Goal: Ask a question: Seek information or help from site administrators or community

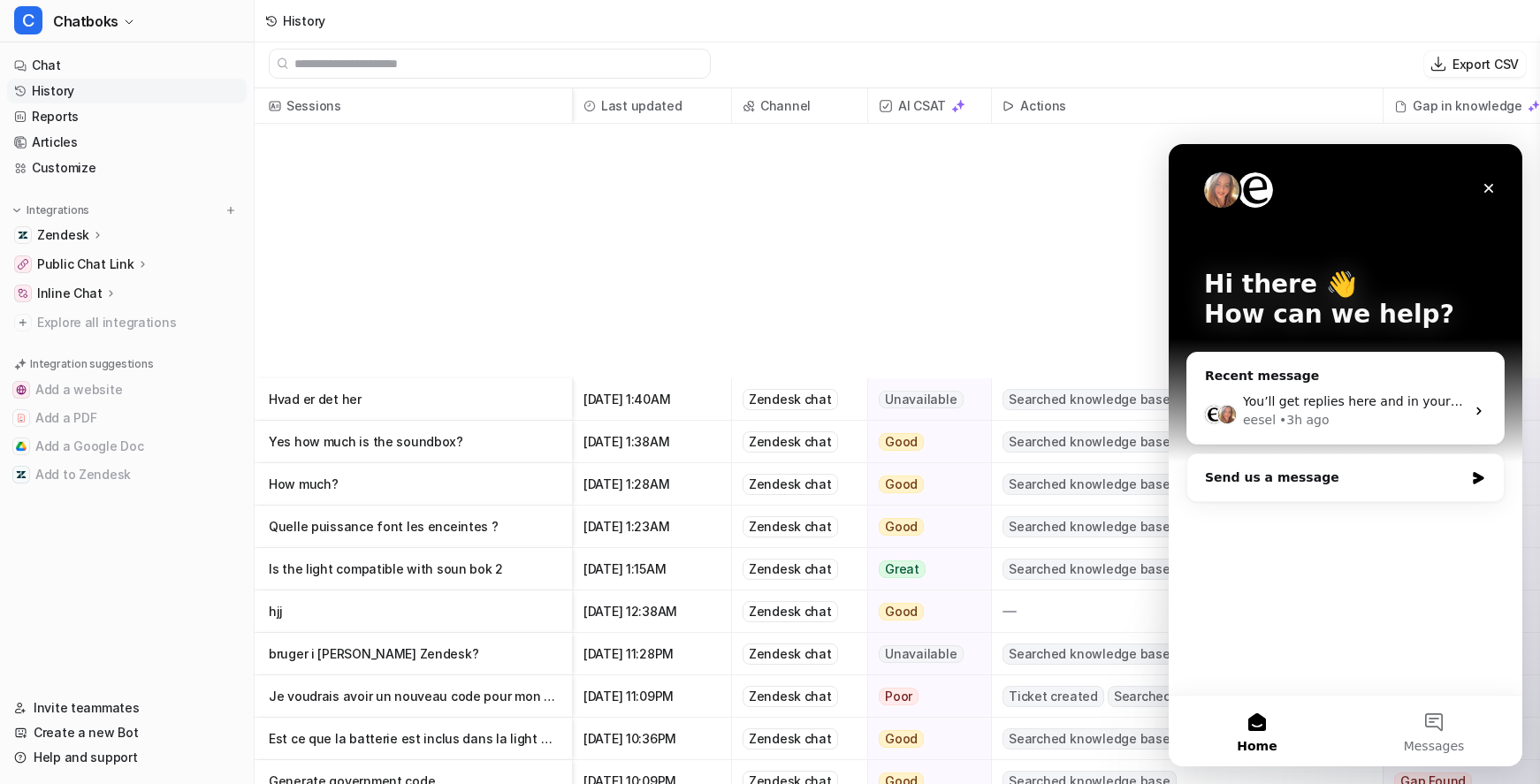
scroll to position [428, 0]
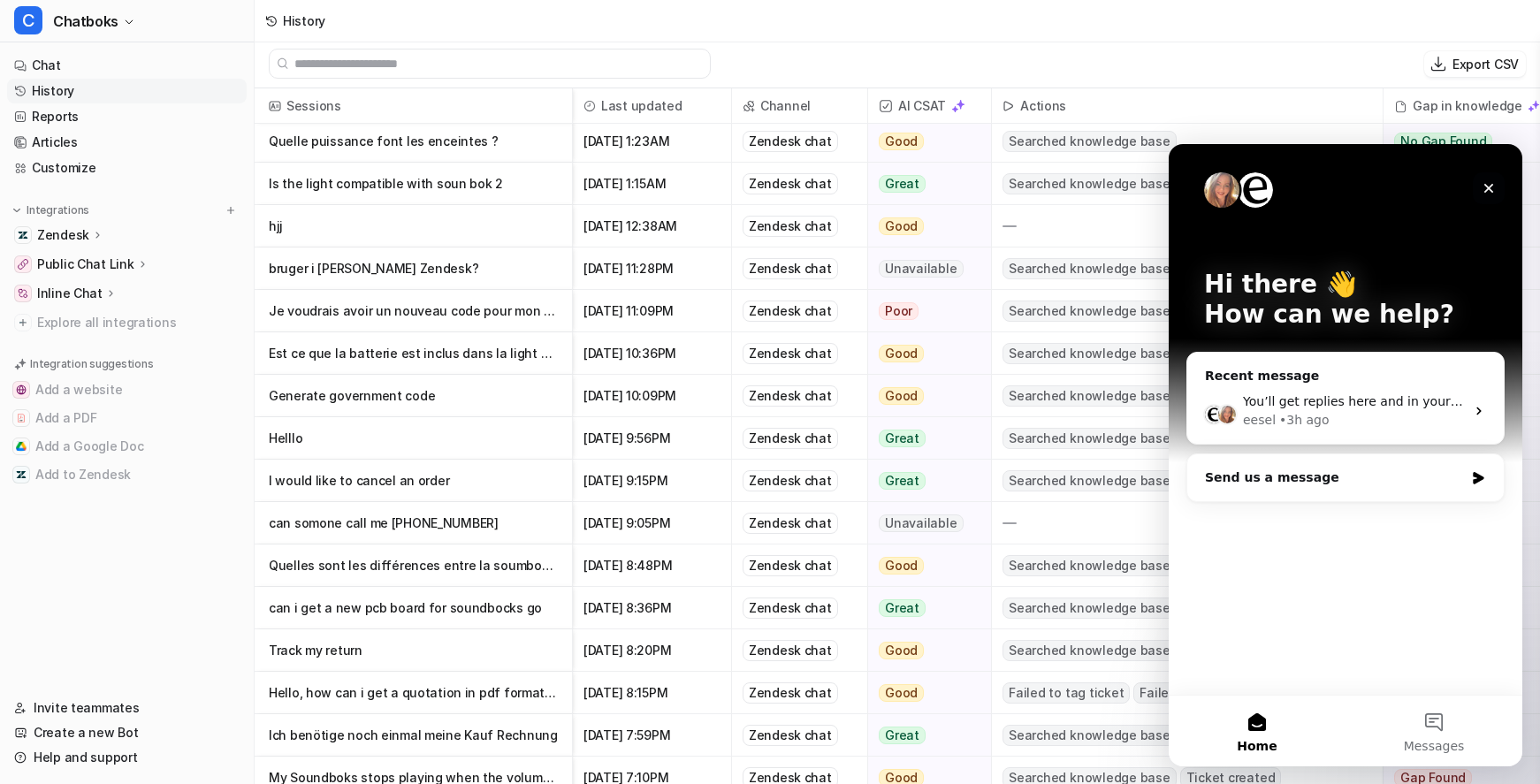
click at [1490, 192] on icon "Close" at bounding box center [1489, 188] width 14 height 14
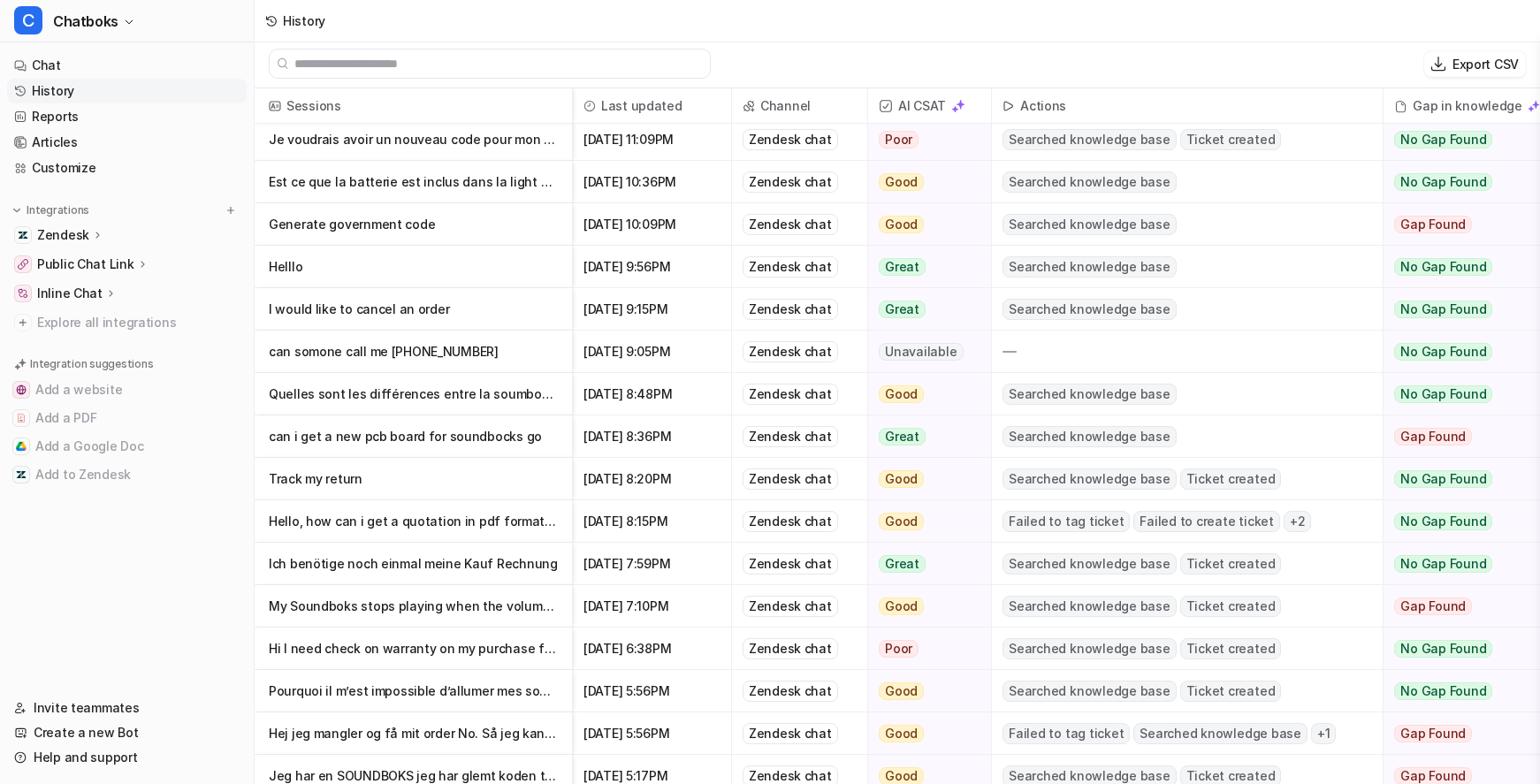
scroll to position [591, 0]
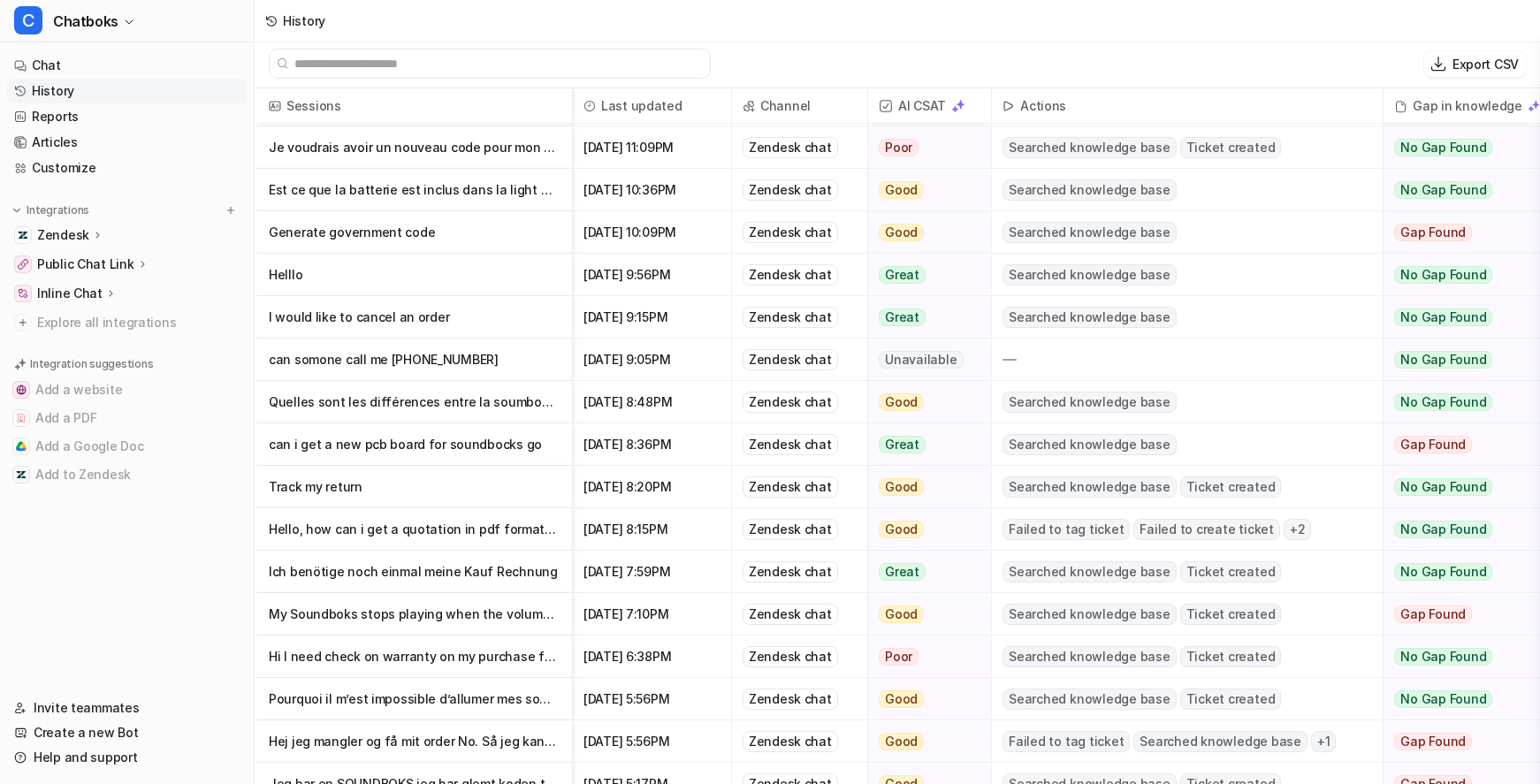
click at [536, 580] on p "Ich benötige noch einmal meine Kauf Rechnung" at bounding box center [413, 572] width 289 height 42
click at [554, 563] on p "Ich benötige noch einmal meine Kauf Rechnung" at bounding box center [413, 572] width 289 height 42
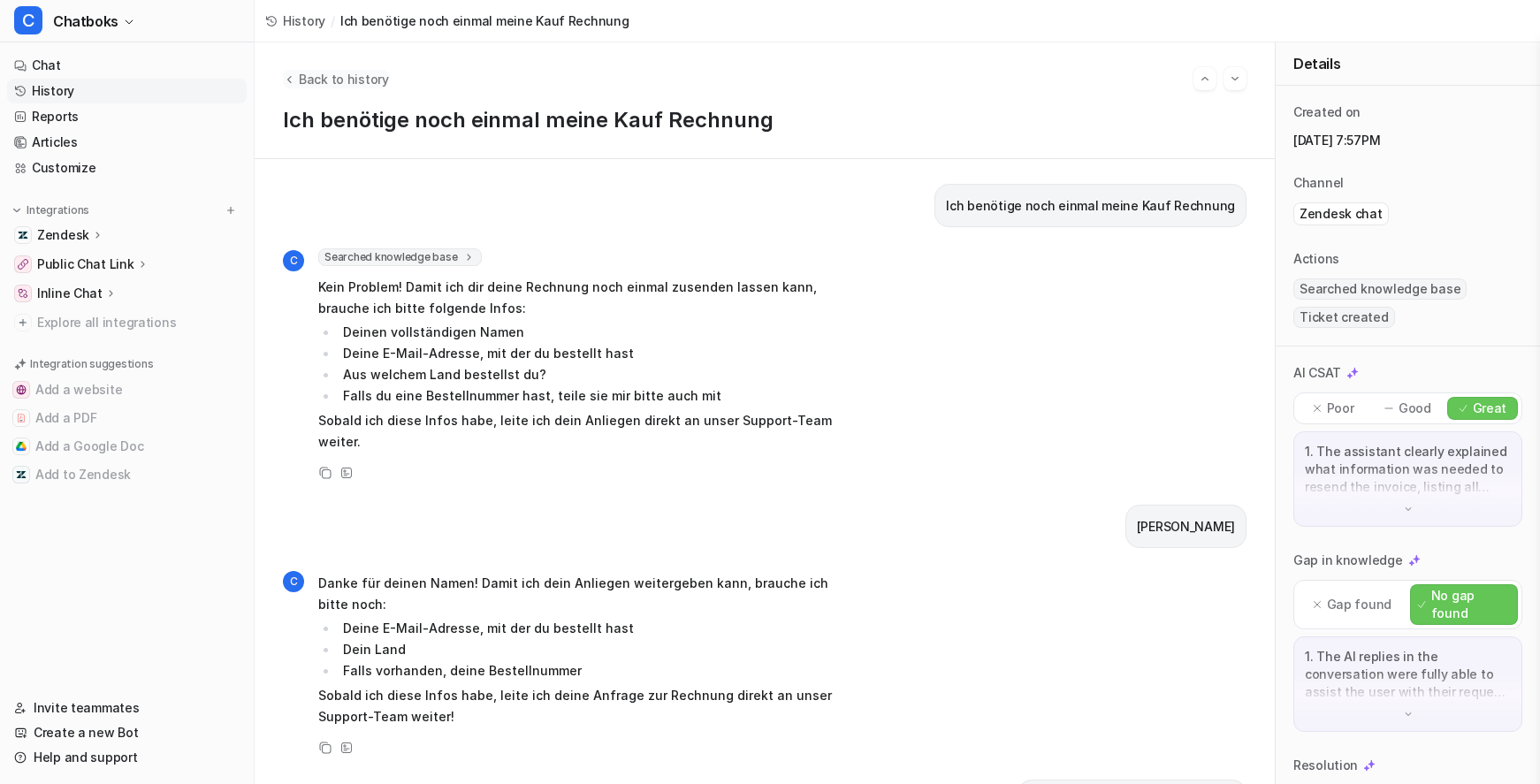
click at [375, 89] on span "Back to history" at bounding box center [344, 79] width 91 height 19
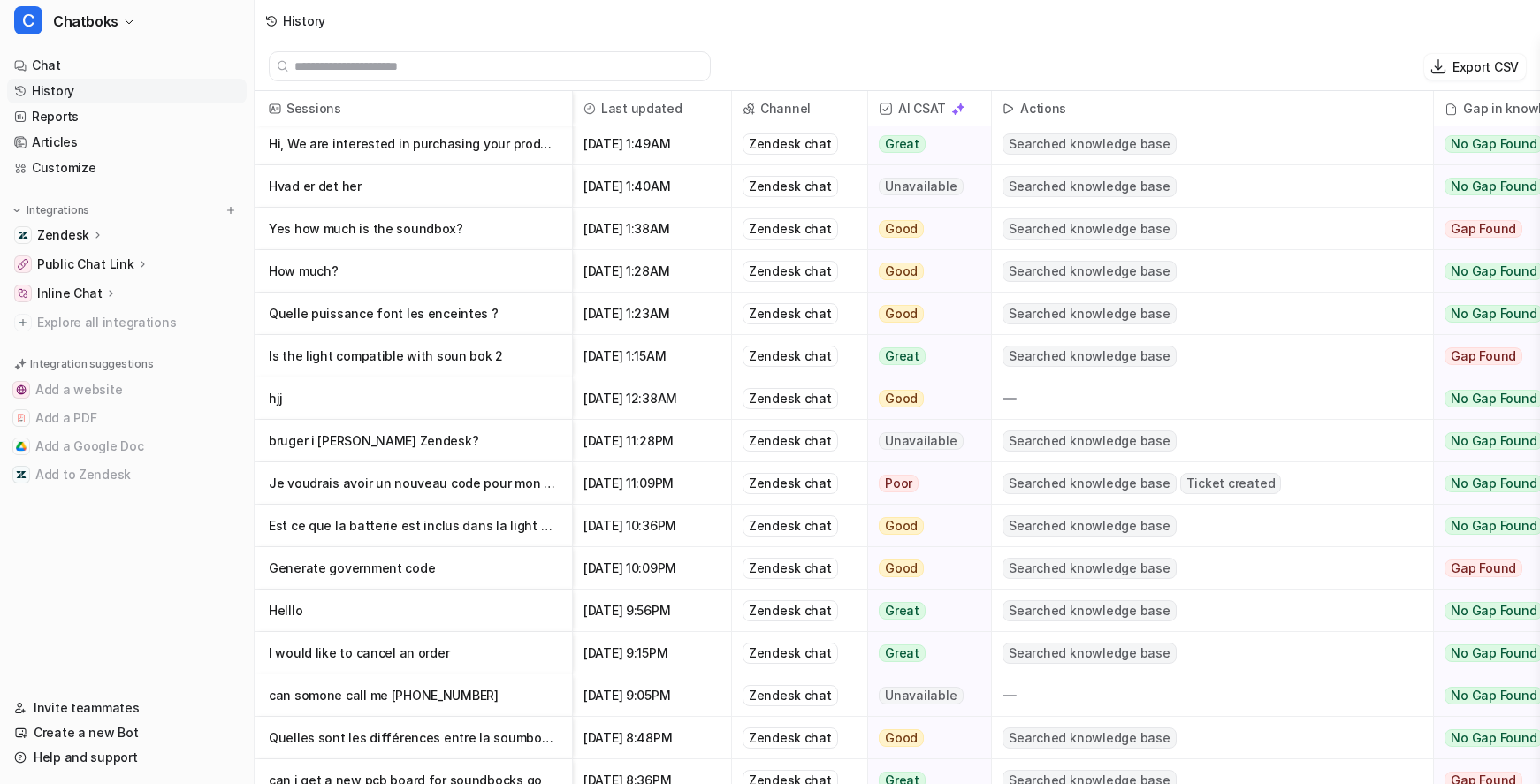
scroll to position [403, 0]
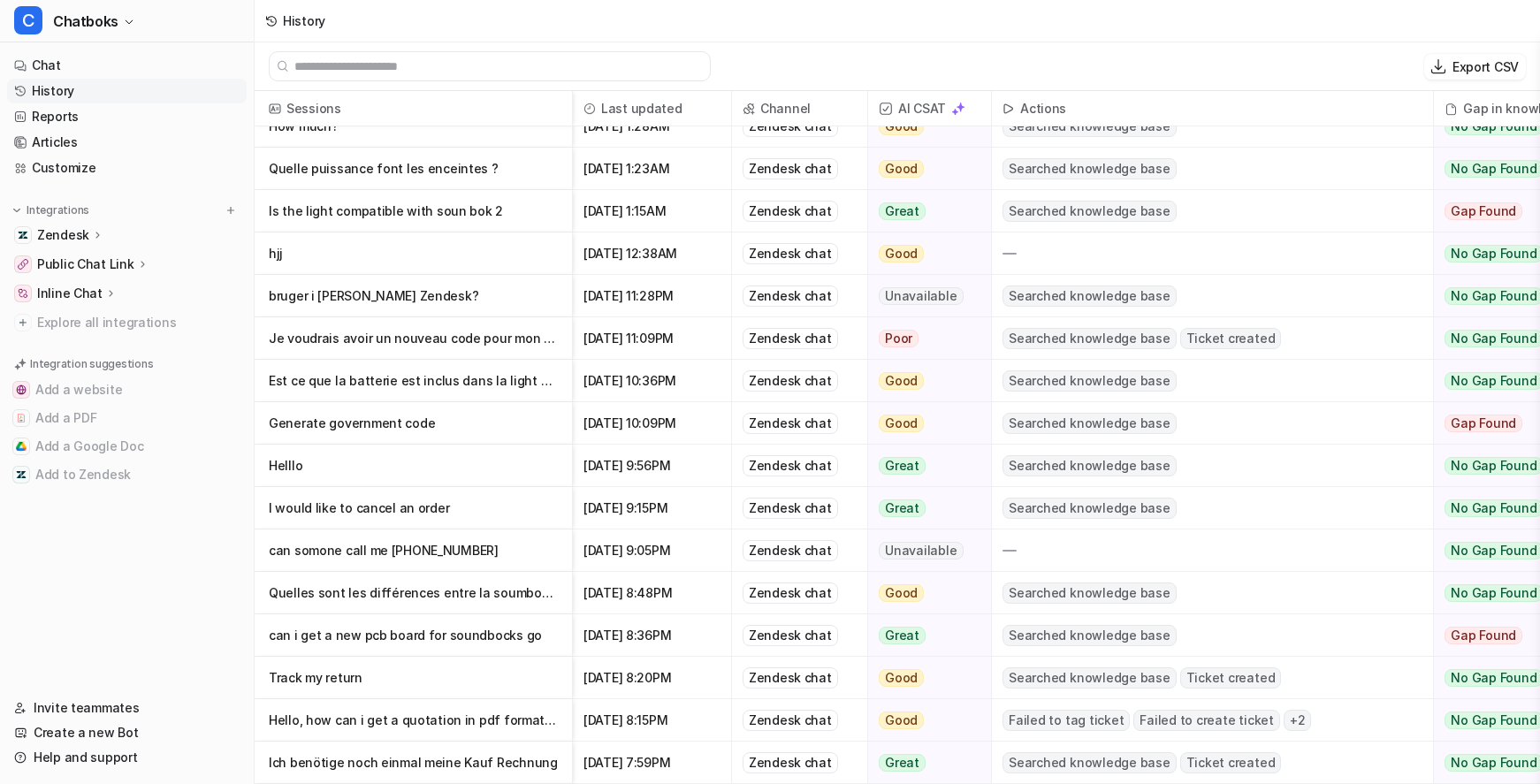
click at [521, 314] on p "bruger i [PERSON_NAME] Zendesk?" at bounding box center [413, 295] width 289 height 42
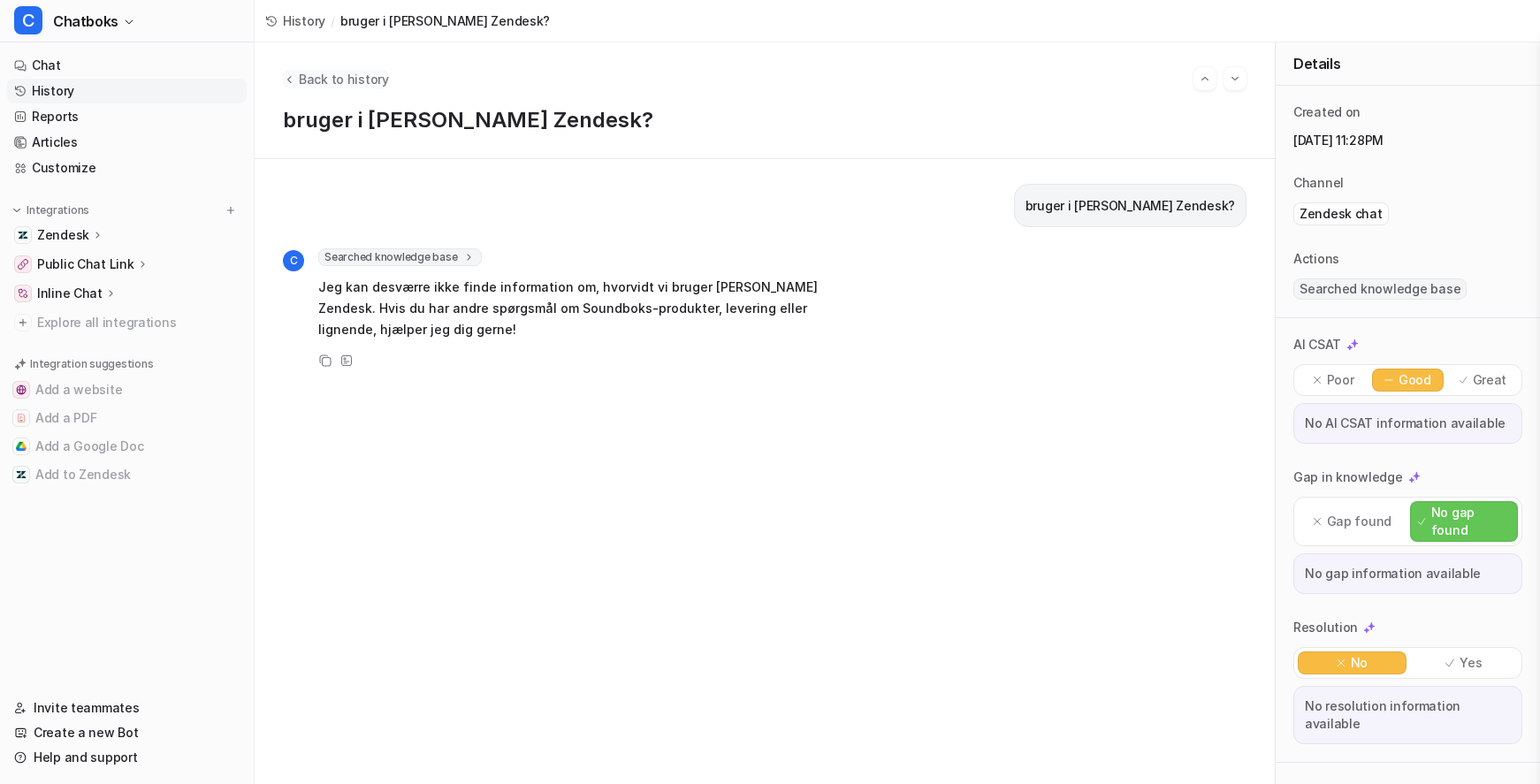
click at [388, 89] on span "Back to history" at bounding box center [344, 79] width 91 height 19
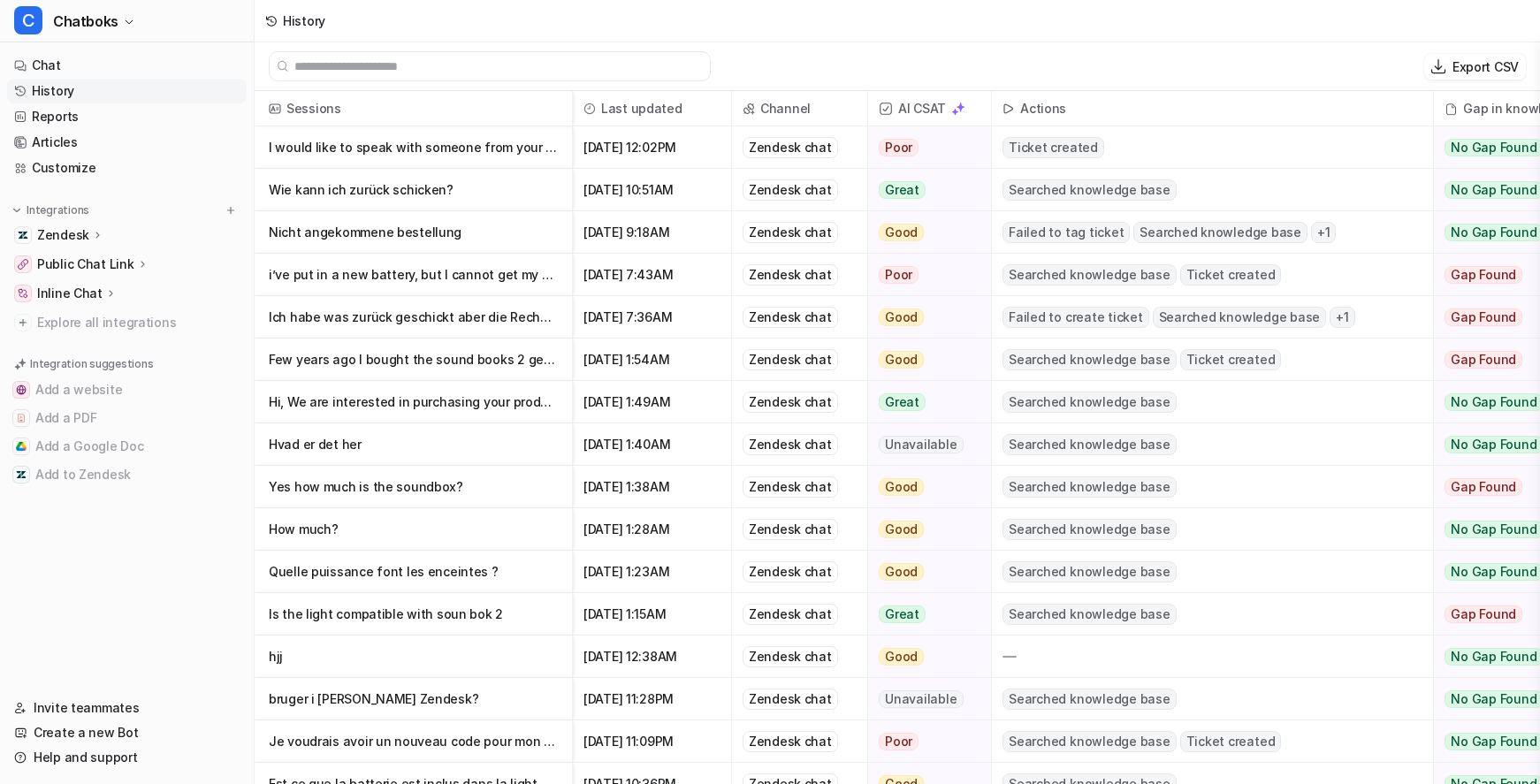
click at [492, 509] on p "Yes how much is the soundbox?" at bounding box center [413, 487] width 289 height 42
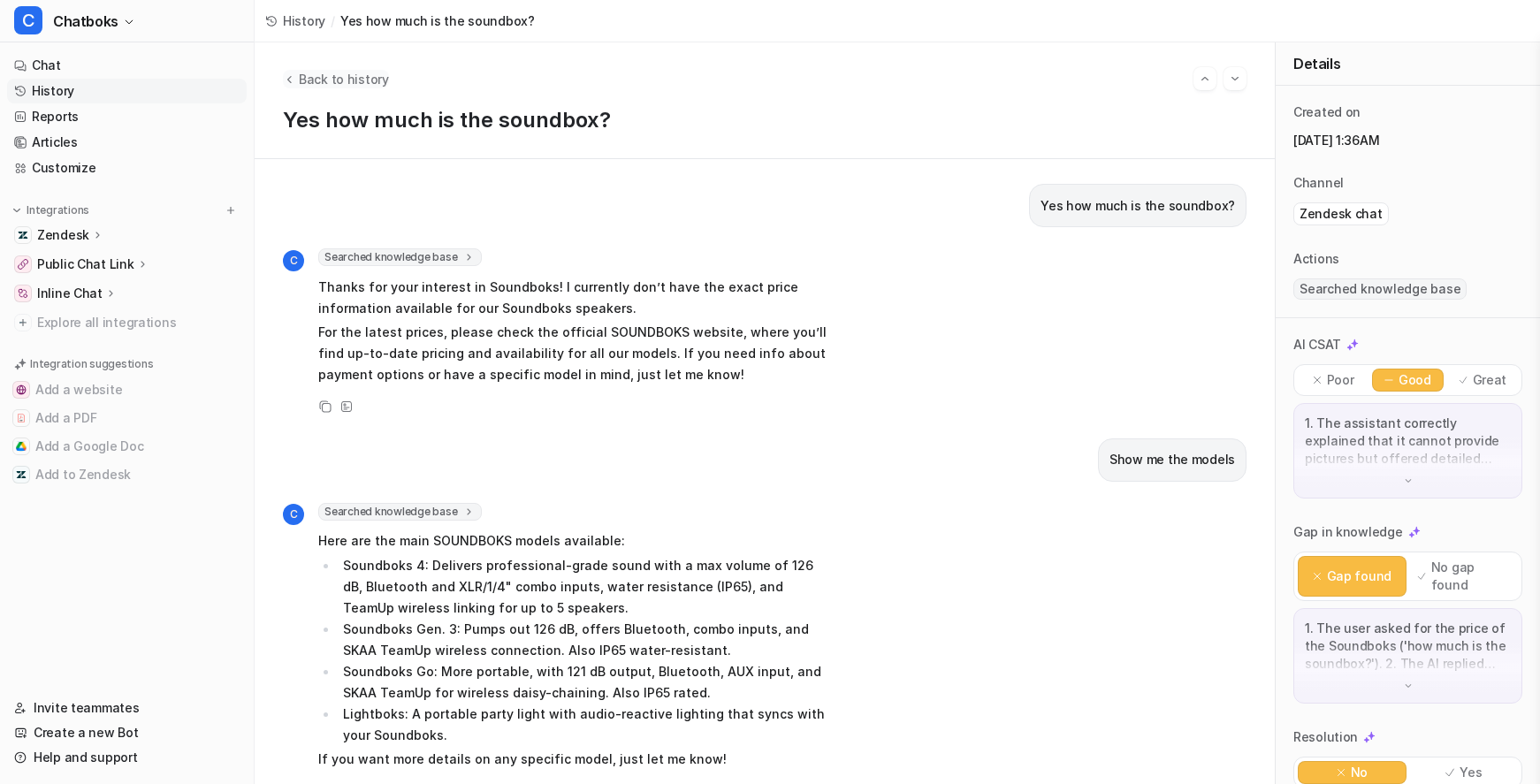
click at [367, 86] on span "Back to history" at bounding box center [344, 79] width 91 height 19
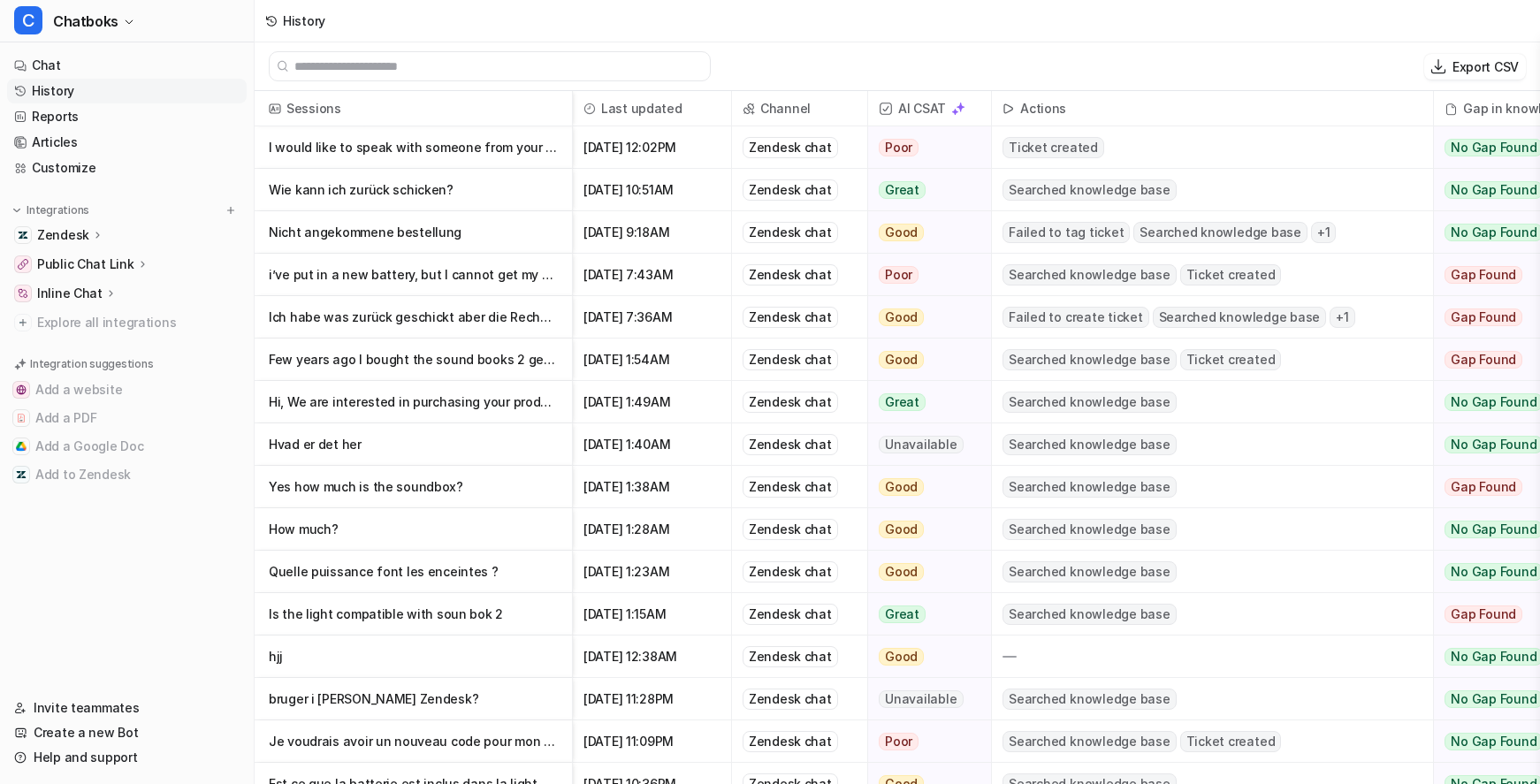
click at [523, 250] on p "Nicht angekommene bestellung" at bounding box center [413, 232] width 289 height 42
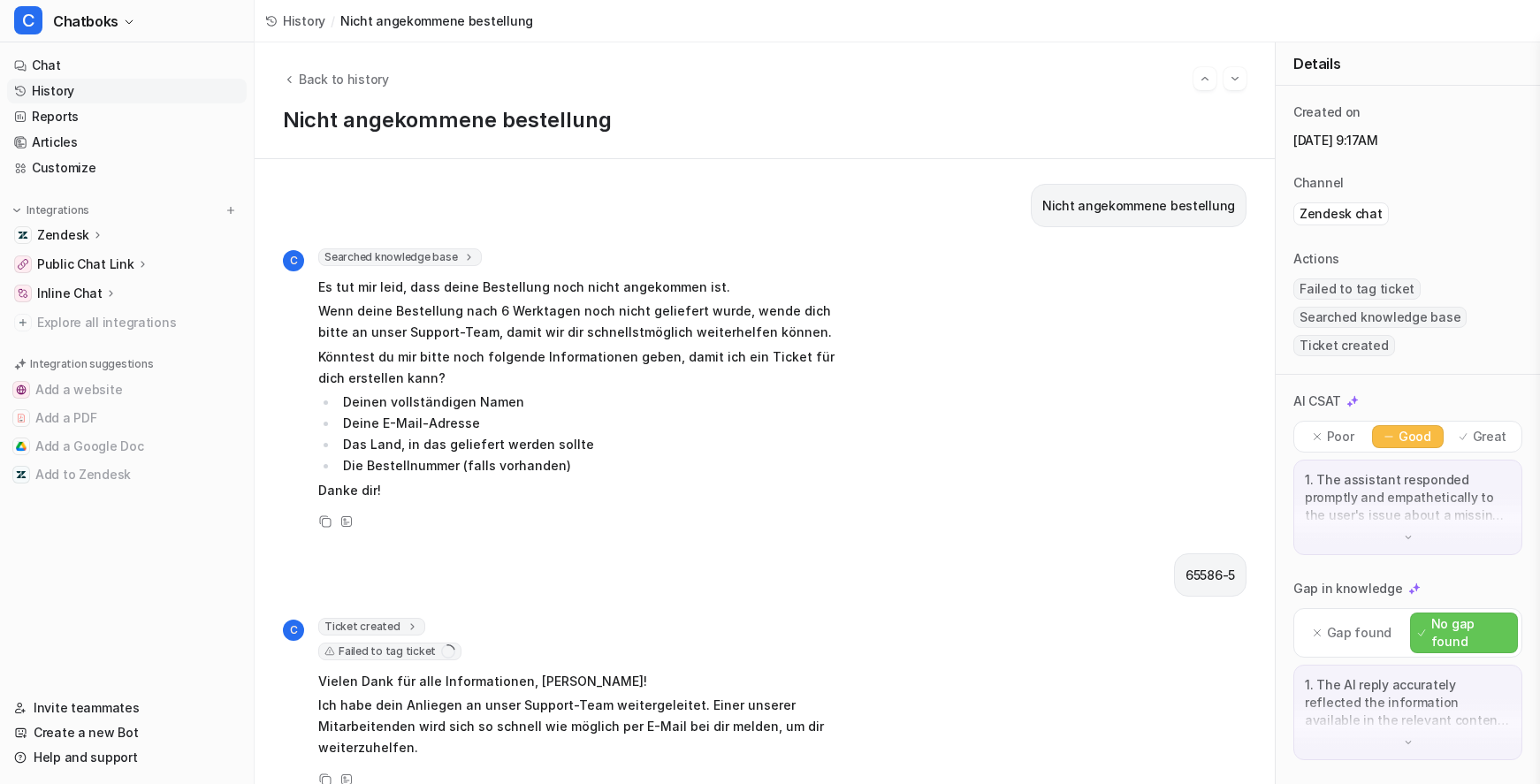
scroll to position [203, 0]
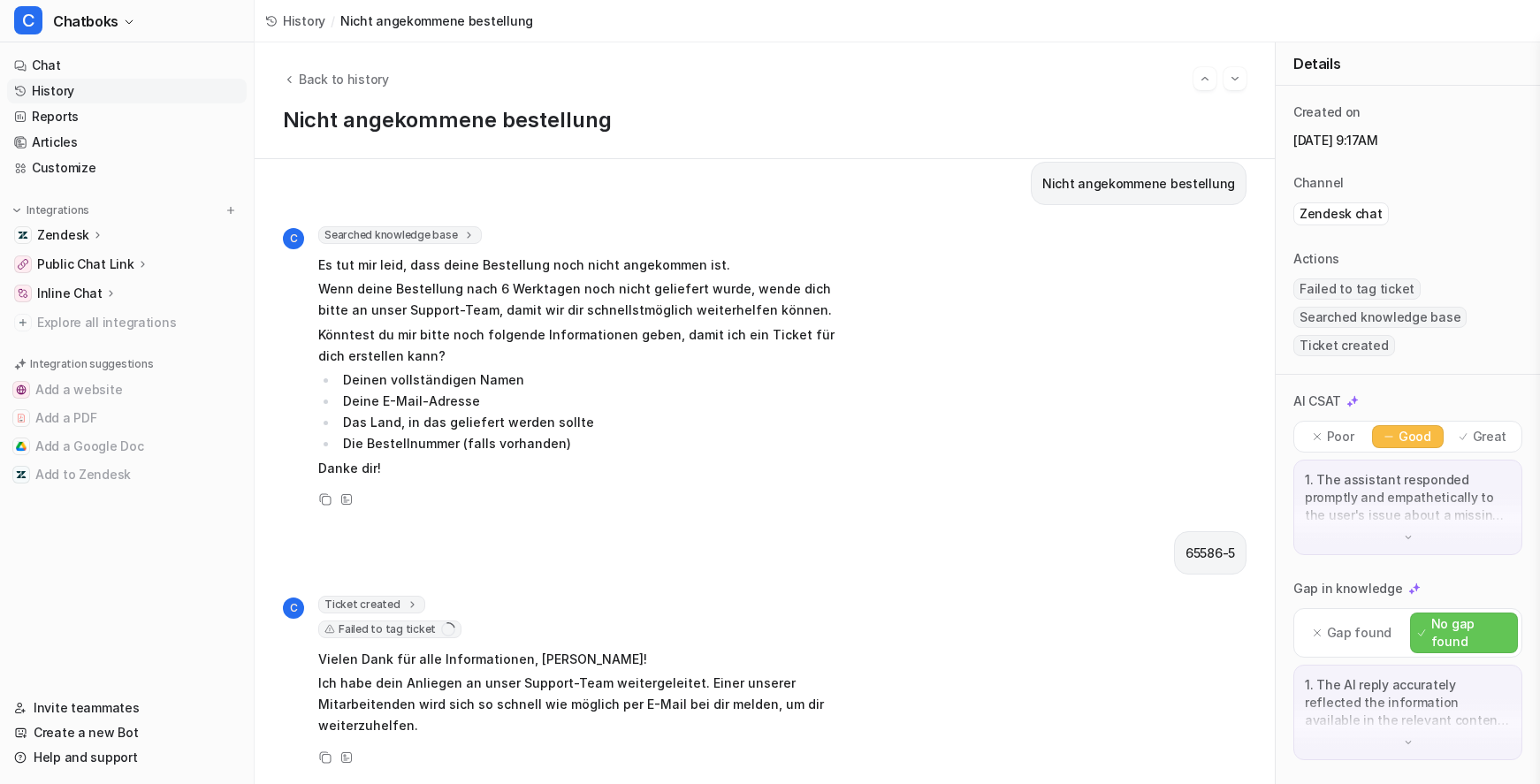
click at [447, 621] on span "Failed to tag ticket" at bounding box center [390, 630] width 144 height 18
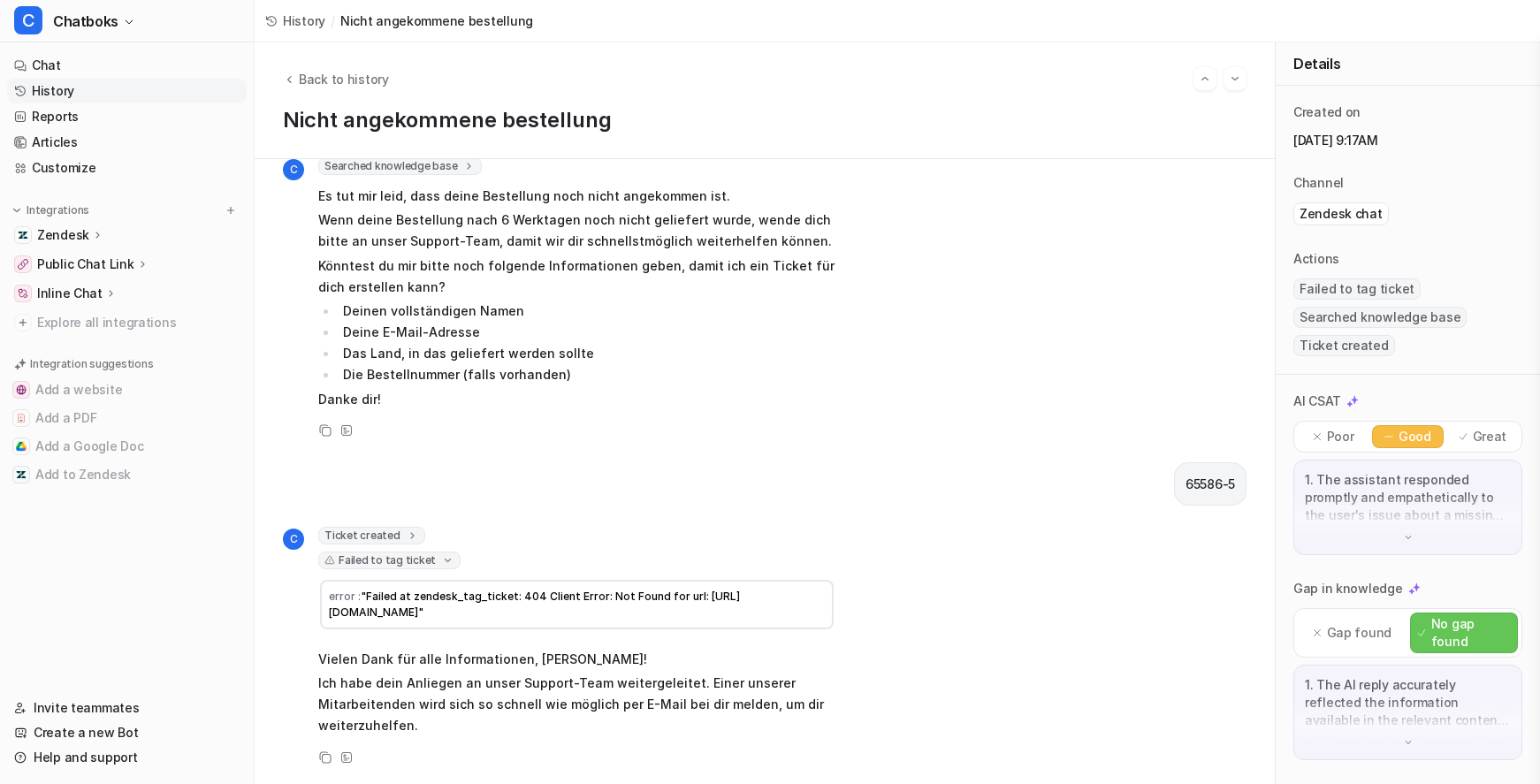
click at [425, 545] on span "Ticket created" at bounding box center [371, 536] width 107 height 18
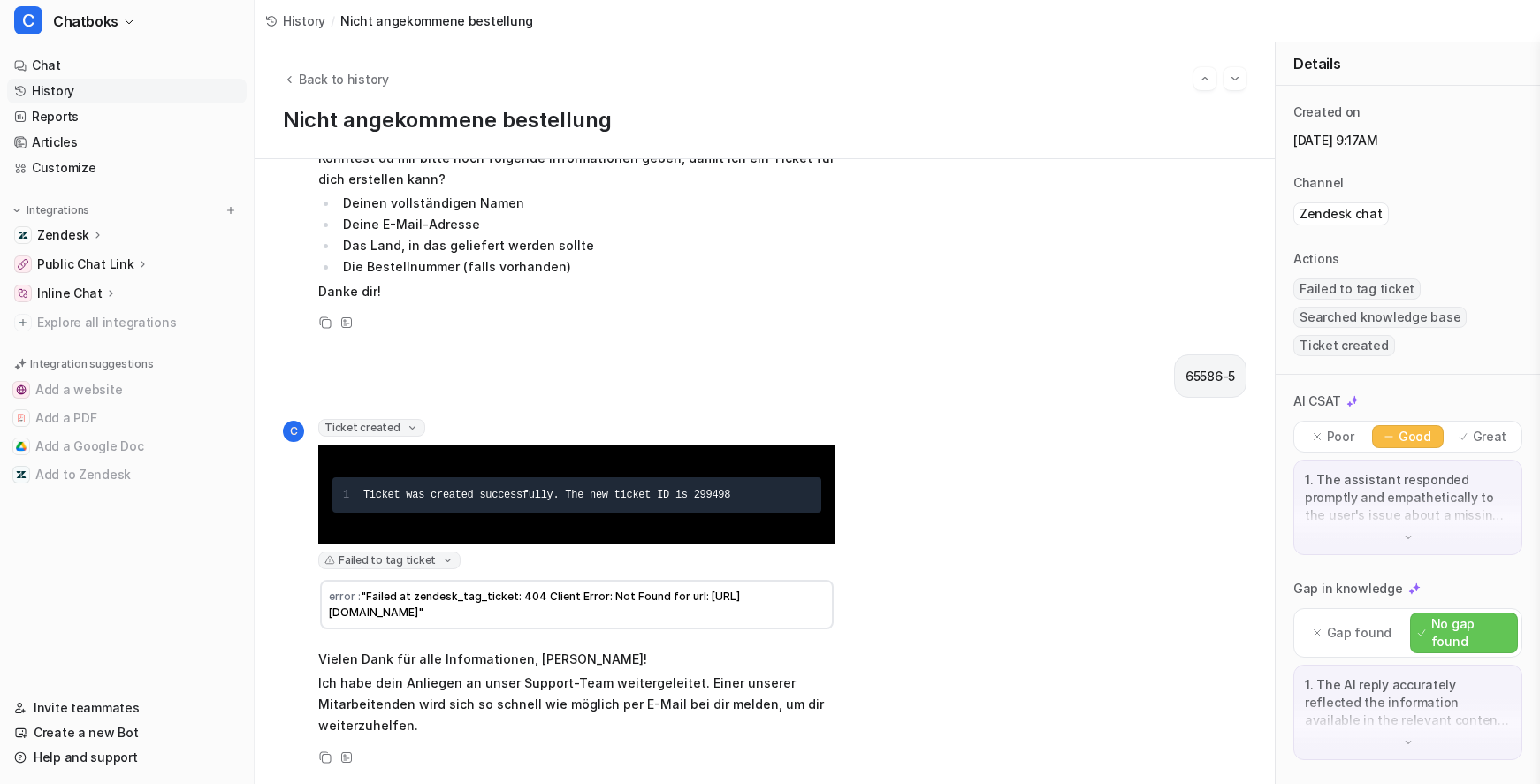
scroll to position [422, 0]
click at [389, 89] on span "Back to history" at bounding box center [344, 79] width 91 height 19
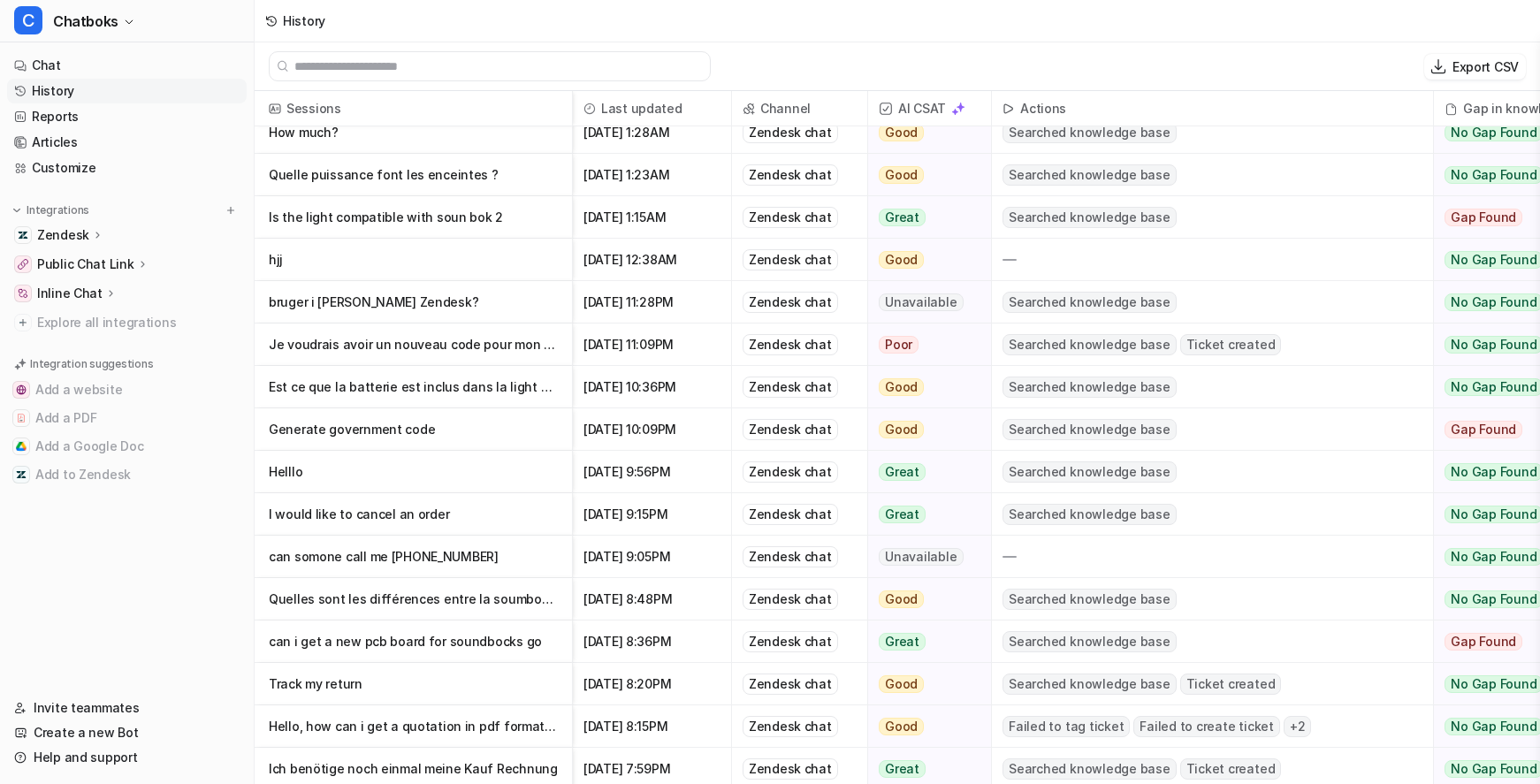
scroll to position [400, 0]
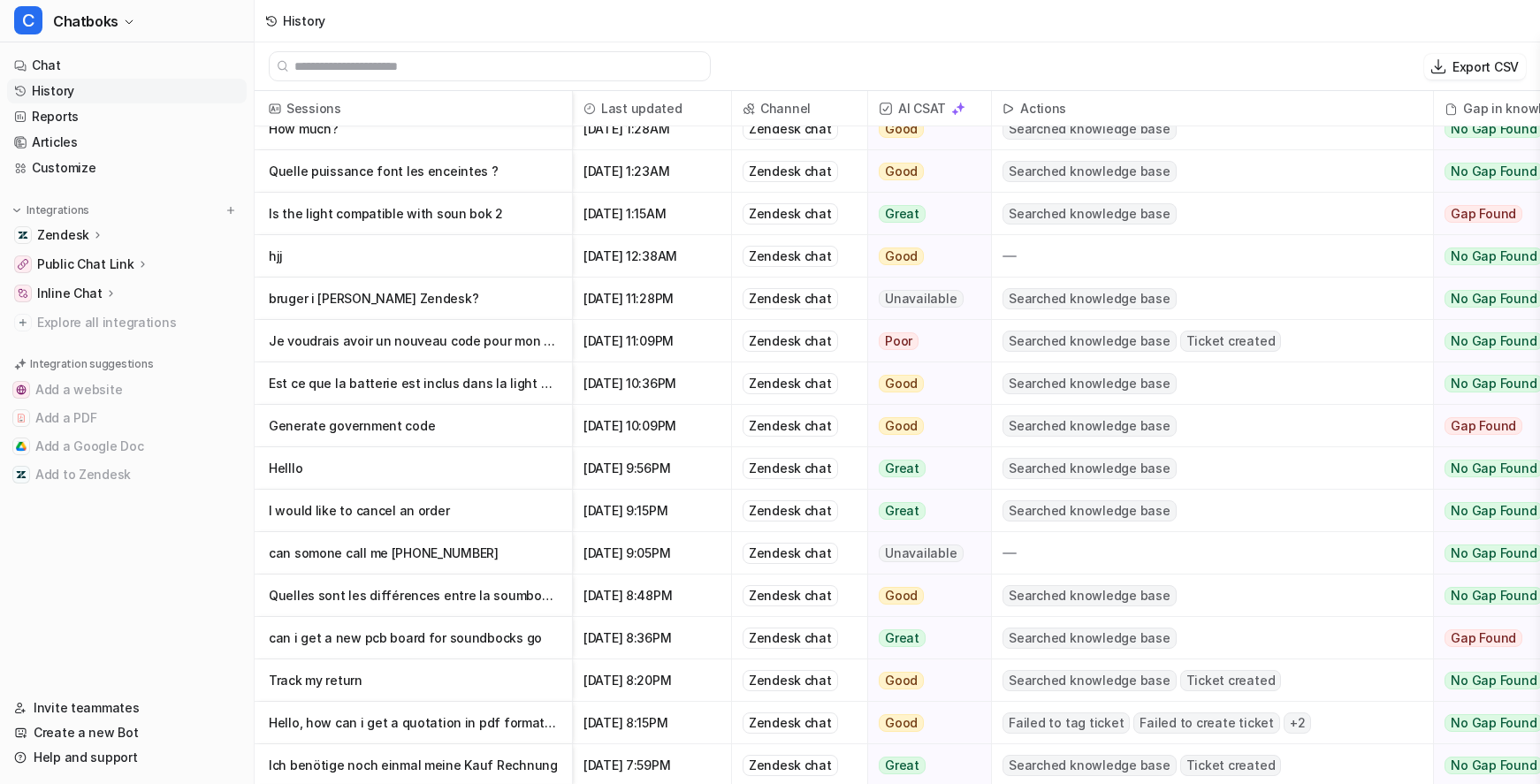
click at [532, 482] on p "Helllo" at bounding box center [413, 468] width 289 height 42
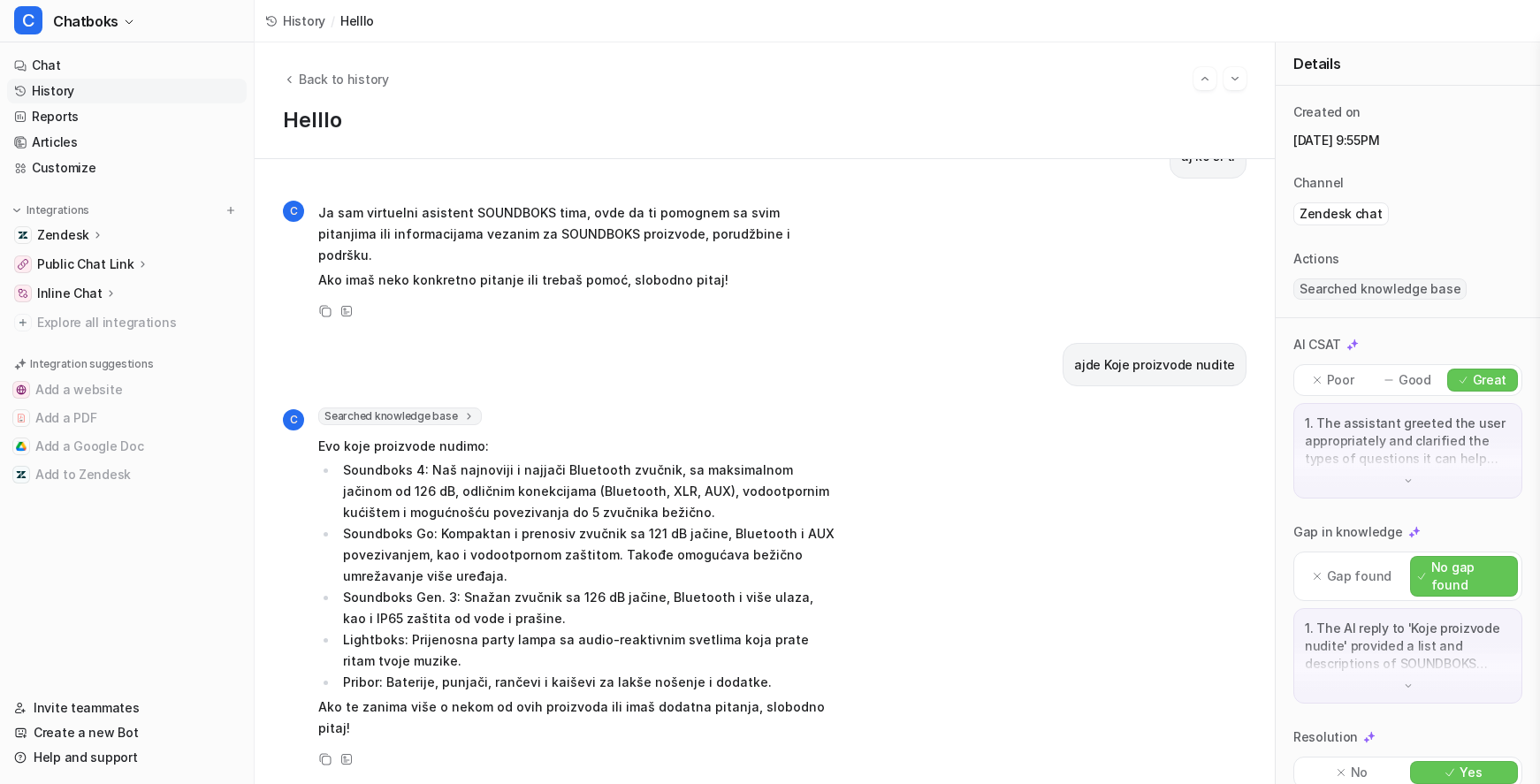
scroll to position [322, 0]
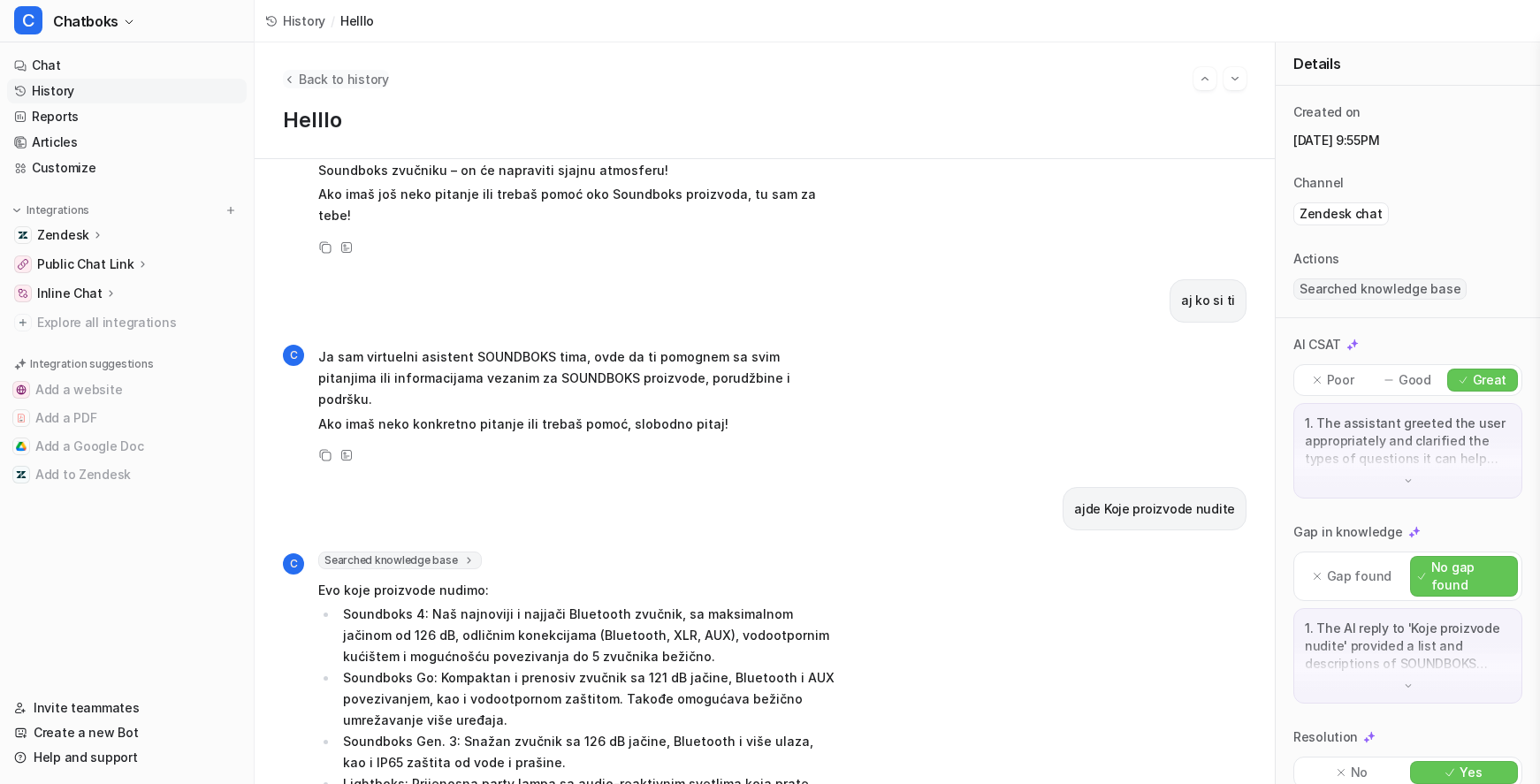
click at [371, 73] on span "Back to history" at bounding box center [344, 79] width 91 height 19
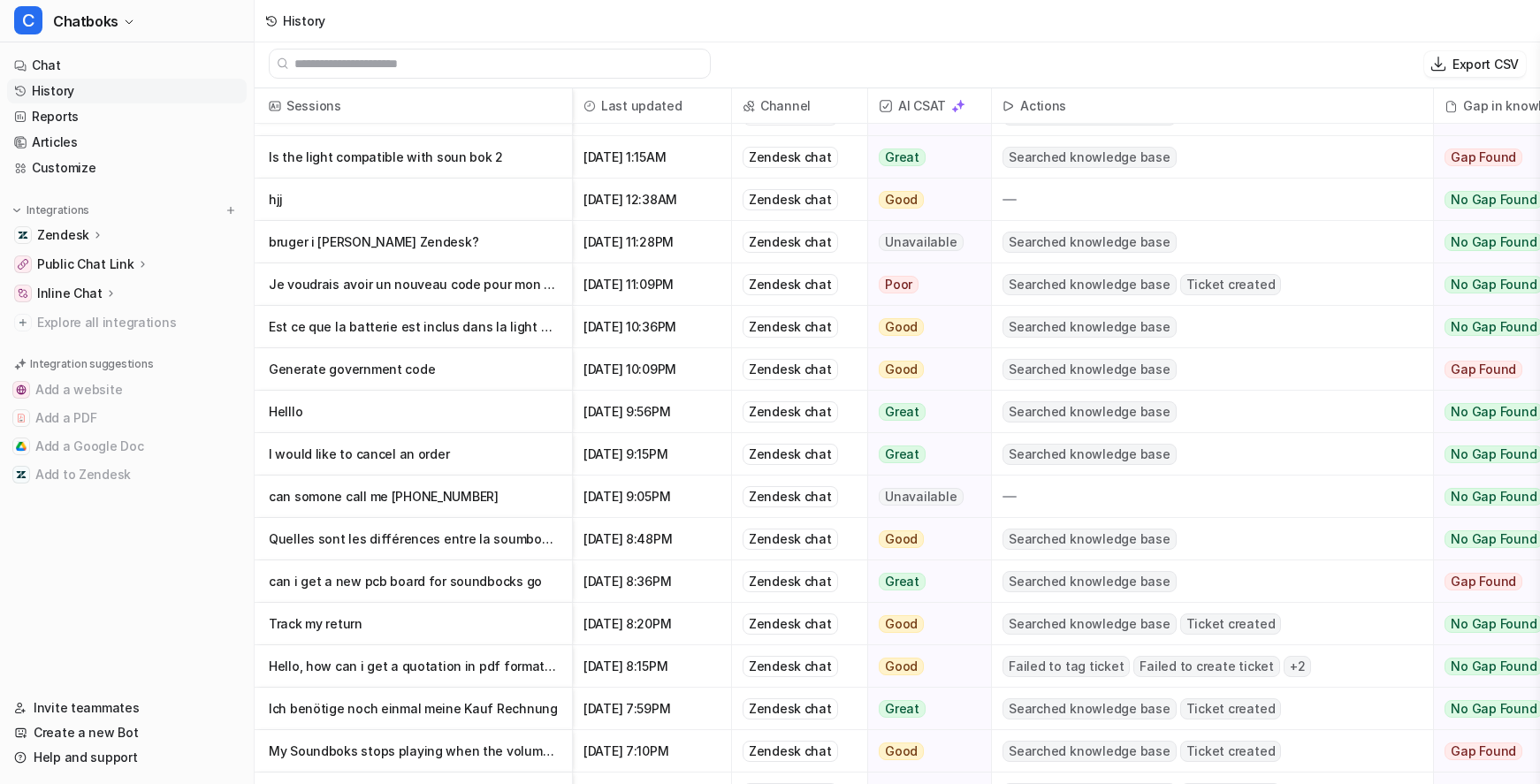
scroll to position [453, 0]
click at [545, 379] on p "Generate government code" at bounding box center [413, 370] width 289 height 42
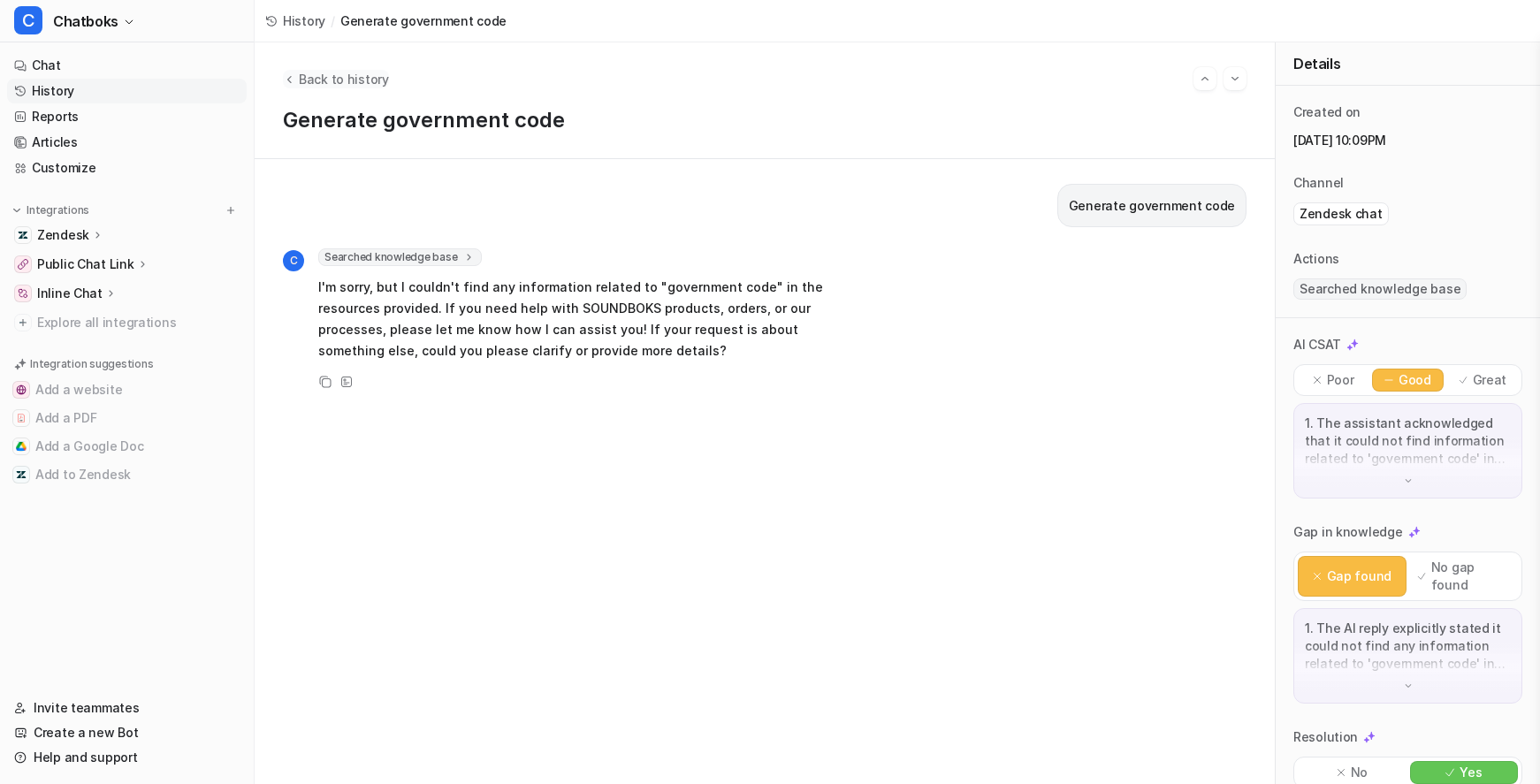
click at [389, 77] on span "Back to history" at bounding box center [344, 79] width 91 height 19
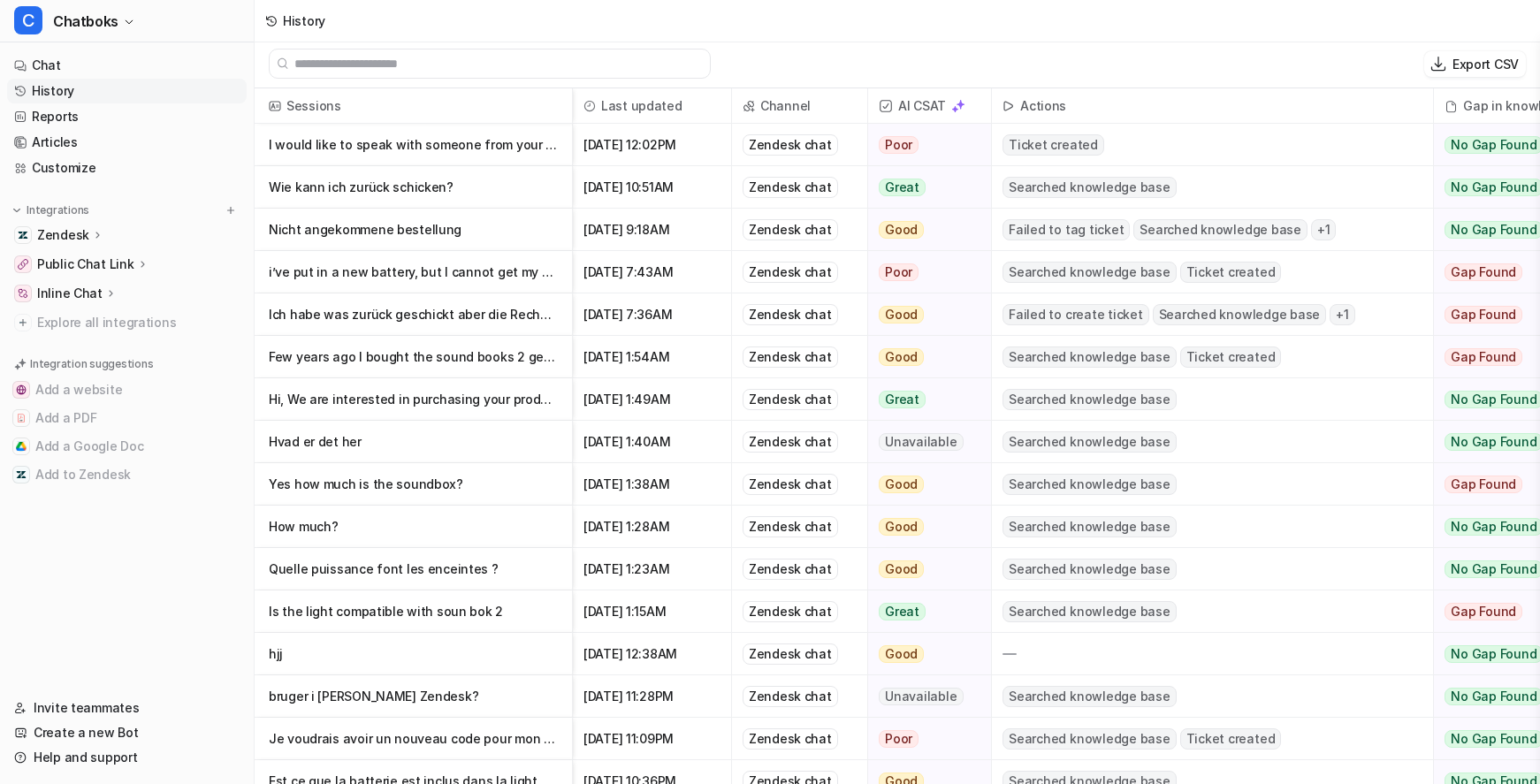
scroll to position [74, 0]
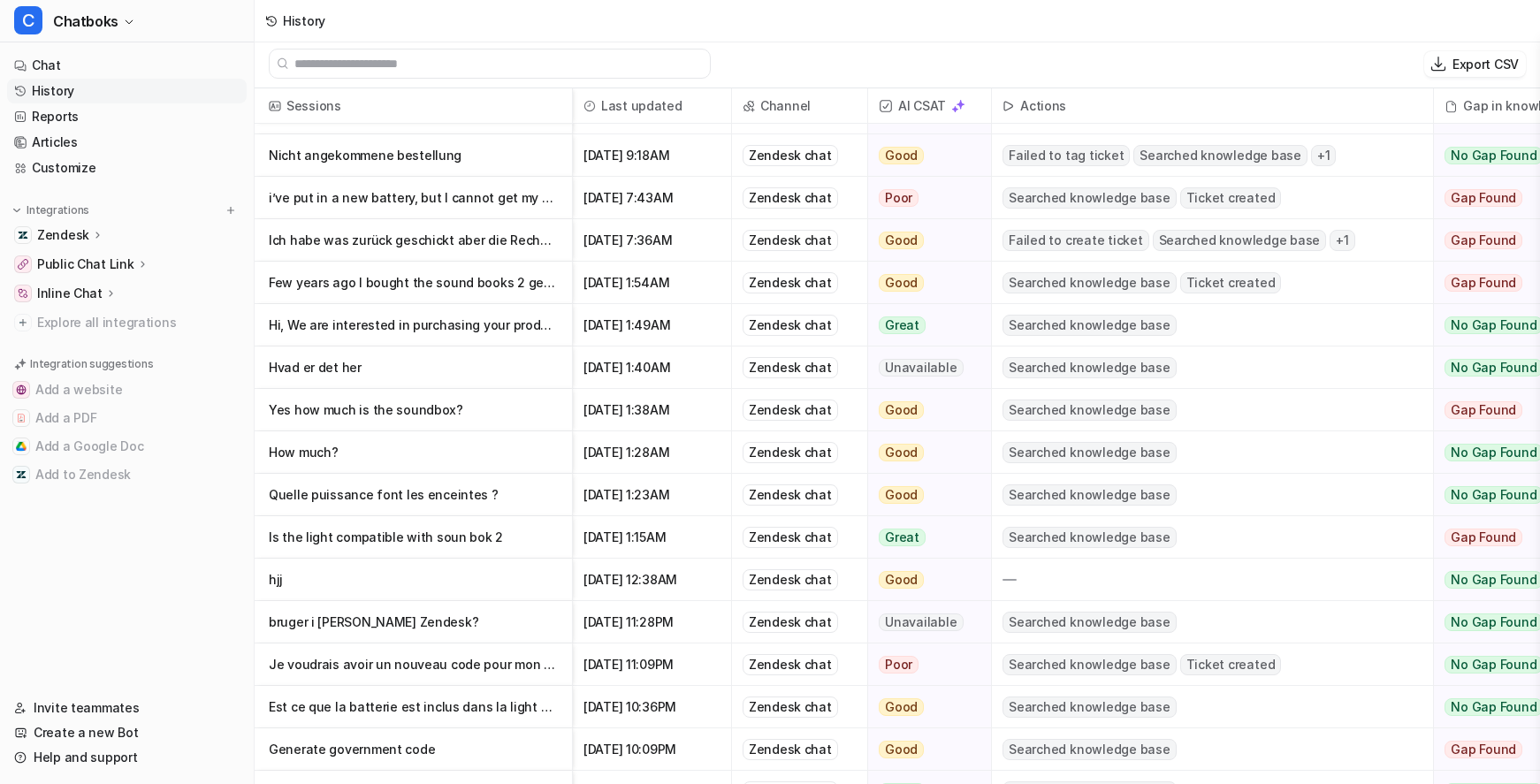
click at [518, 462] on p "How much?" at bounding box center [413, 452] width 289 height 42
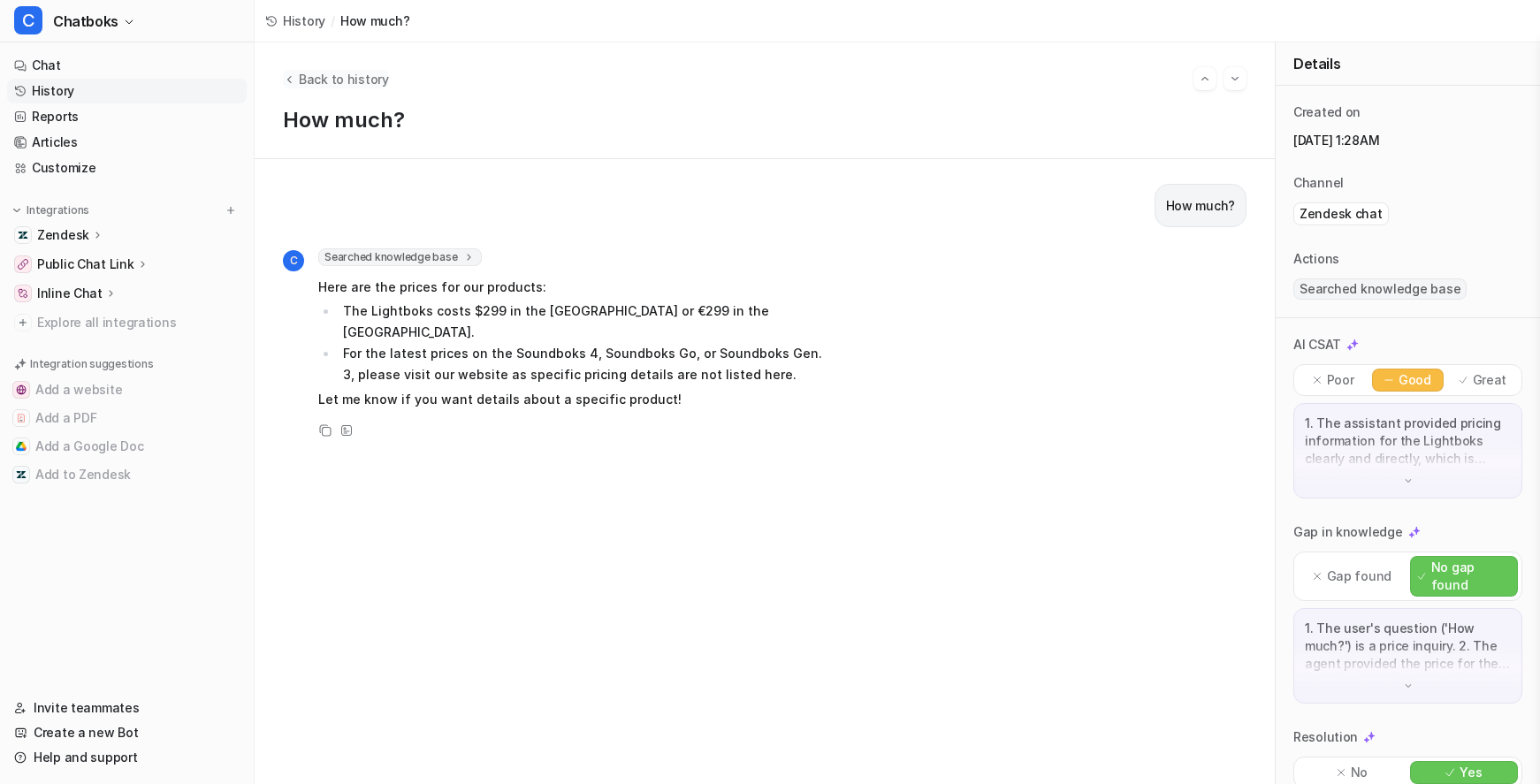
click at [389, 83] on span "Back to history" at bounding box center [344, 79] width 91 height 19
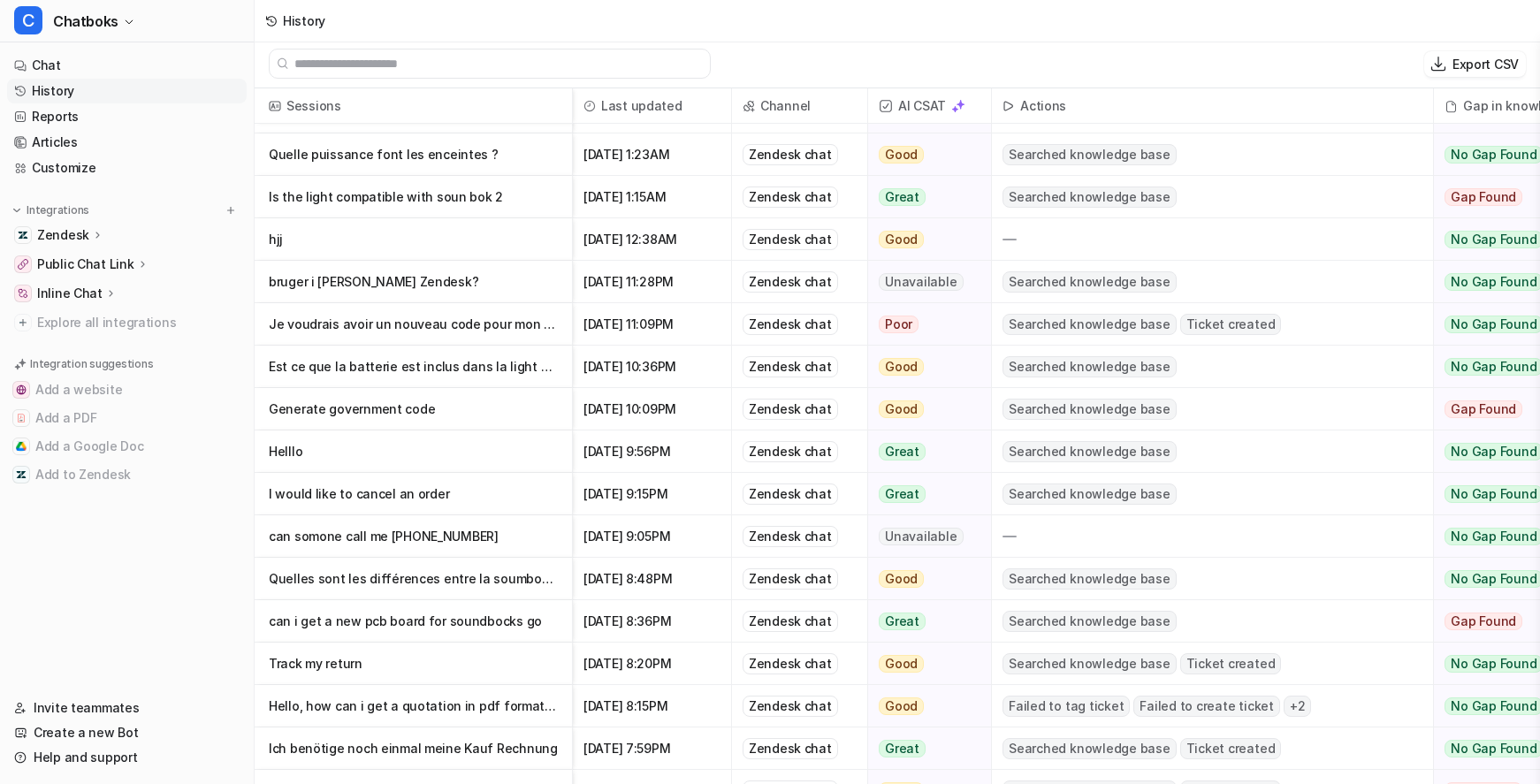
scroll to position [575, 0]
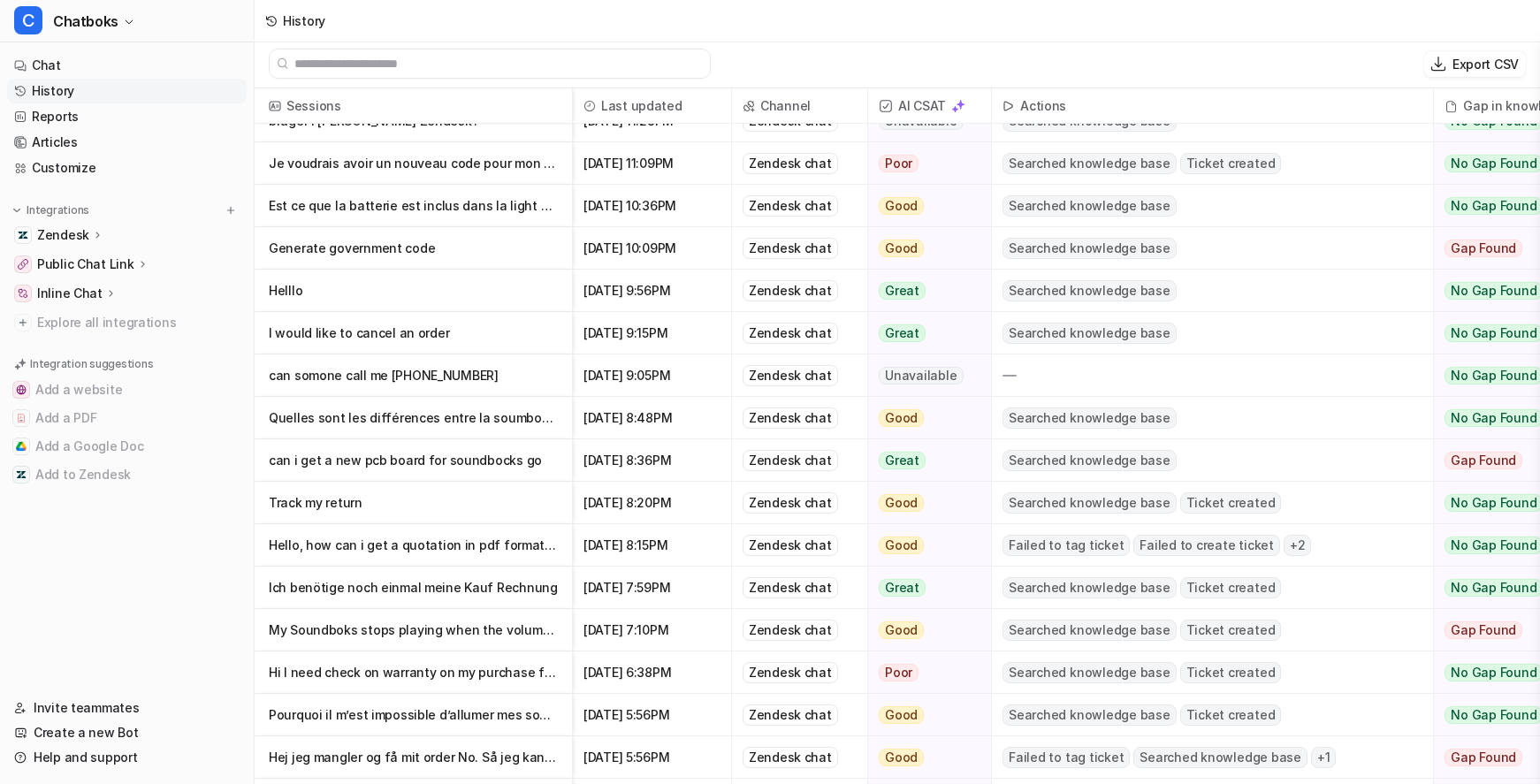
click at [514, 388] on p "can somone call me [PHONE_NUMBER]" at bounding box center [413, 375] width 289 height 42
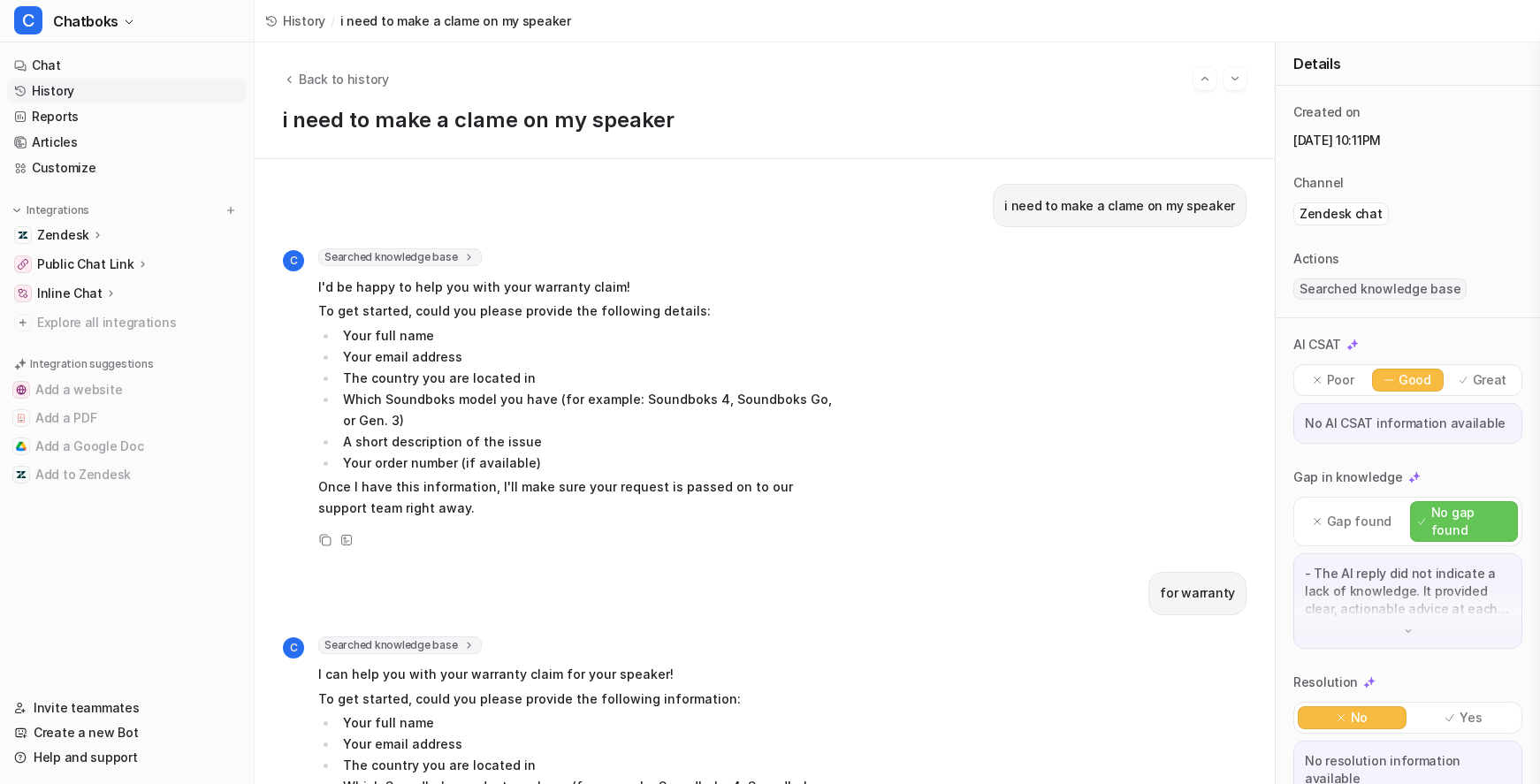
click at [1399, 389] on p "Good" at bounding box center [1415, 380] width 32 height 18
click at [371, 63] on div "Back to history i need to make a clame on my speaker" at bounding box center [765, 100] width 1020 height 117
click at [375, 90] on div "Back to history" at bounding box center [765, 78] width 963 height 23
click at [372, 87] on span "Back to history" at bounding box center [344, 79] width 91 height 19
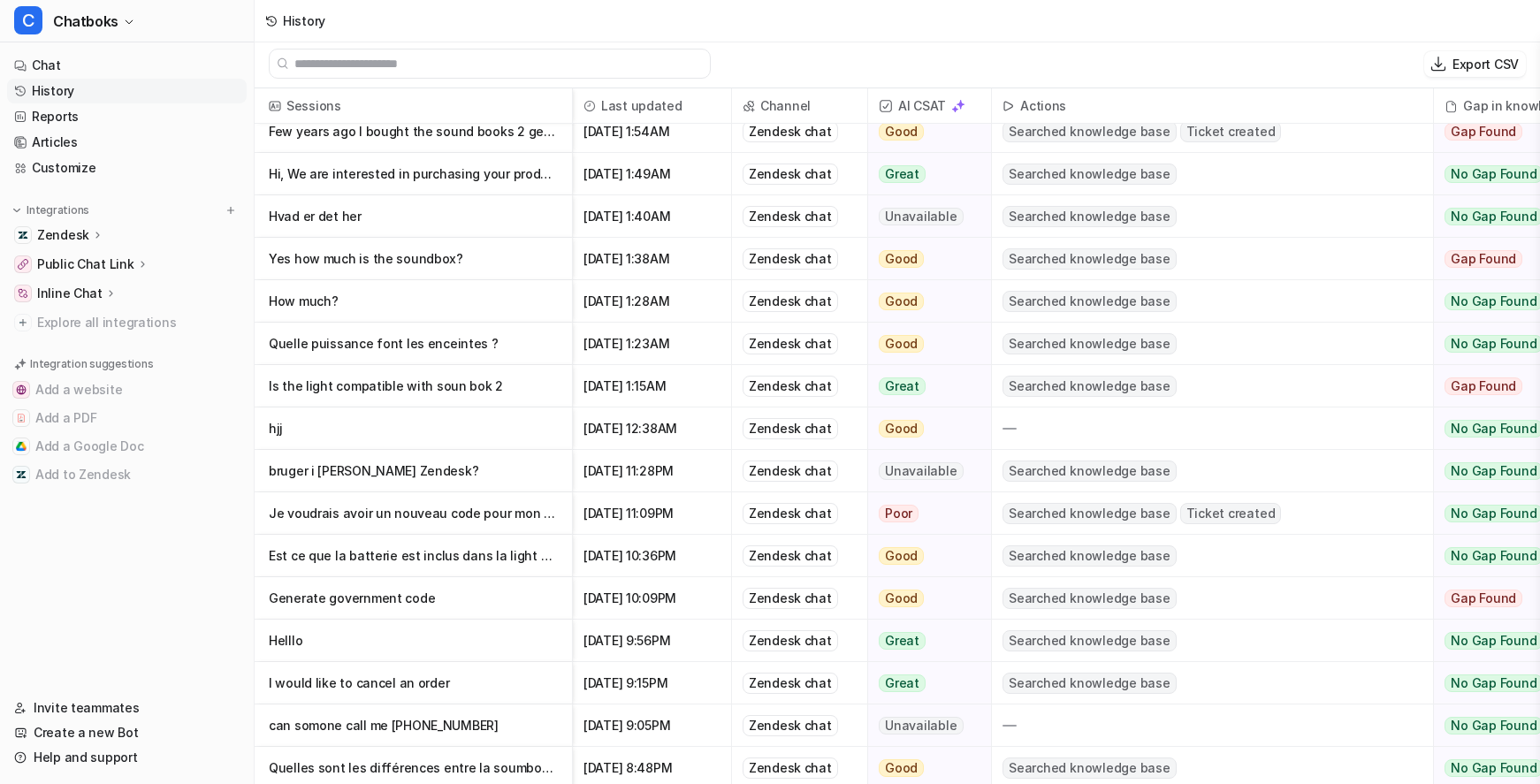
scroll to position [400, 0]
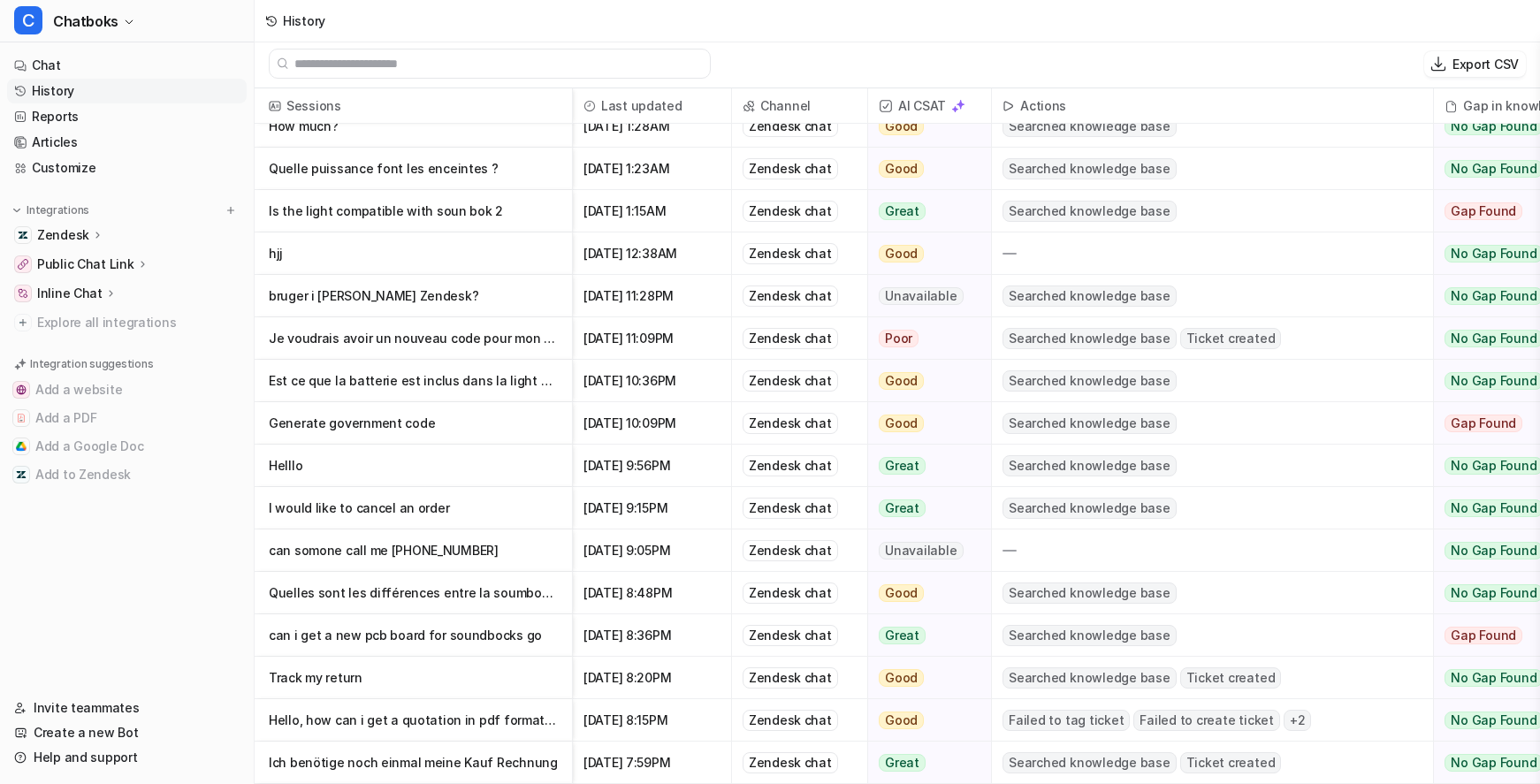
click at [485, 633] on p "can i get a new pcb board for soundbocks go" at bounding box center [413, 635] width 289 height 42
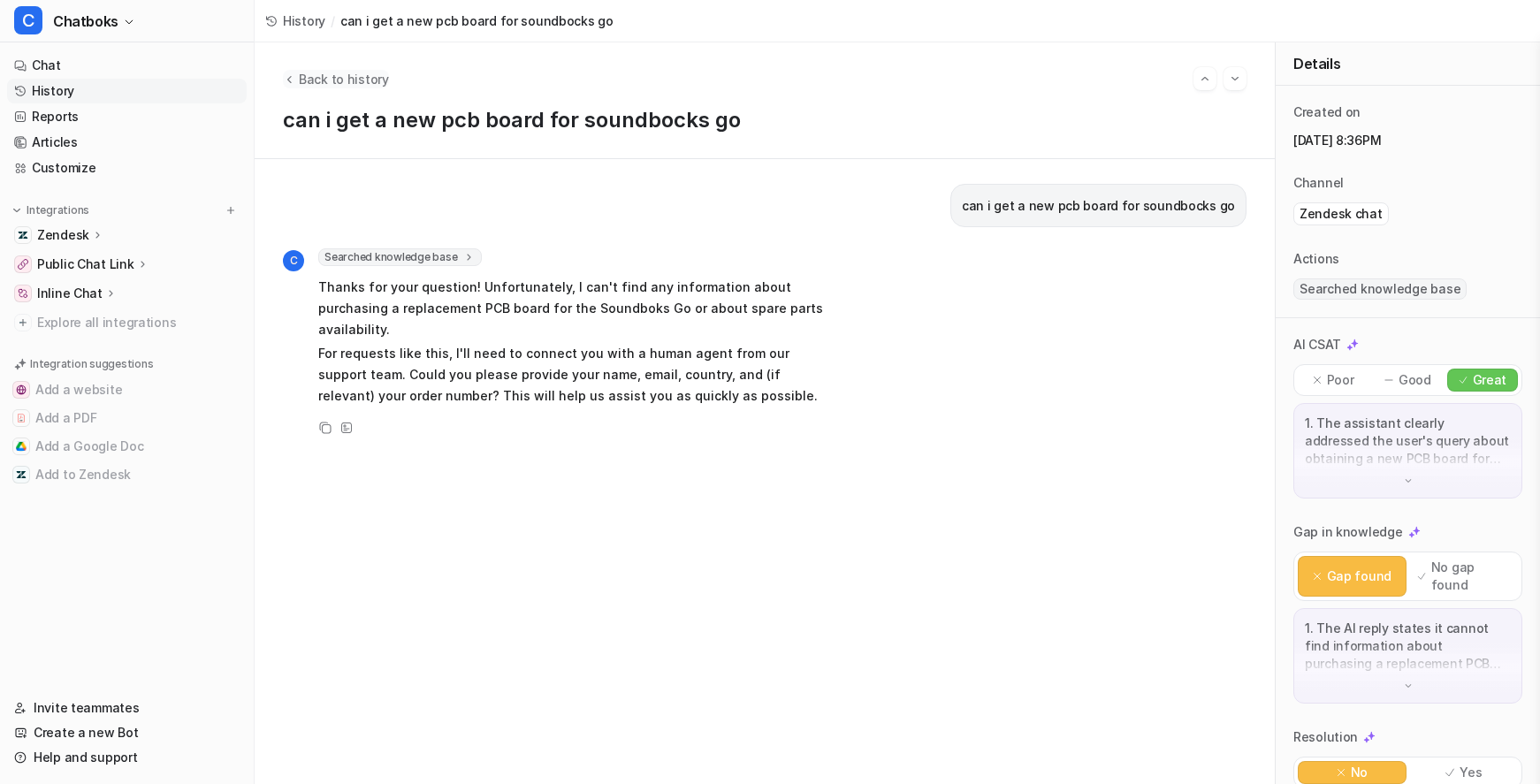
click at [376, 76] on span "Back to history" at bounding box center [344, 79] width 91 height 19
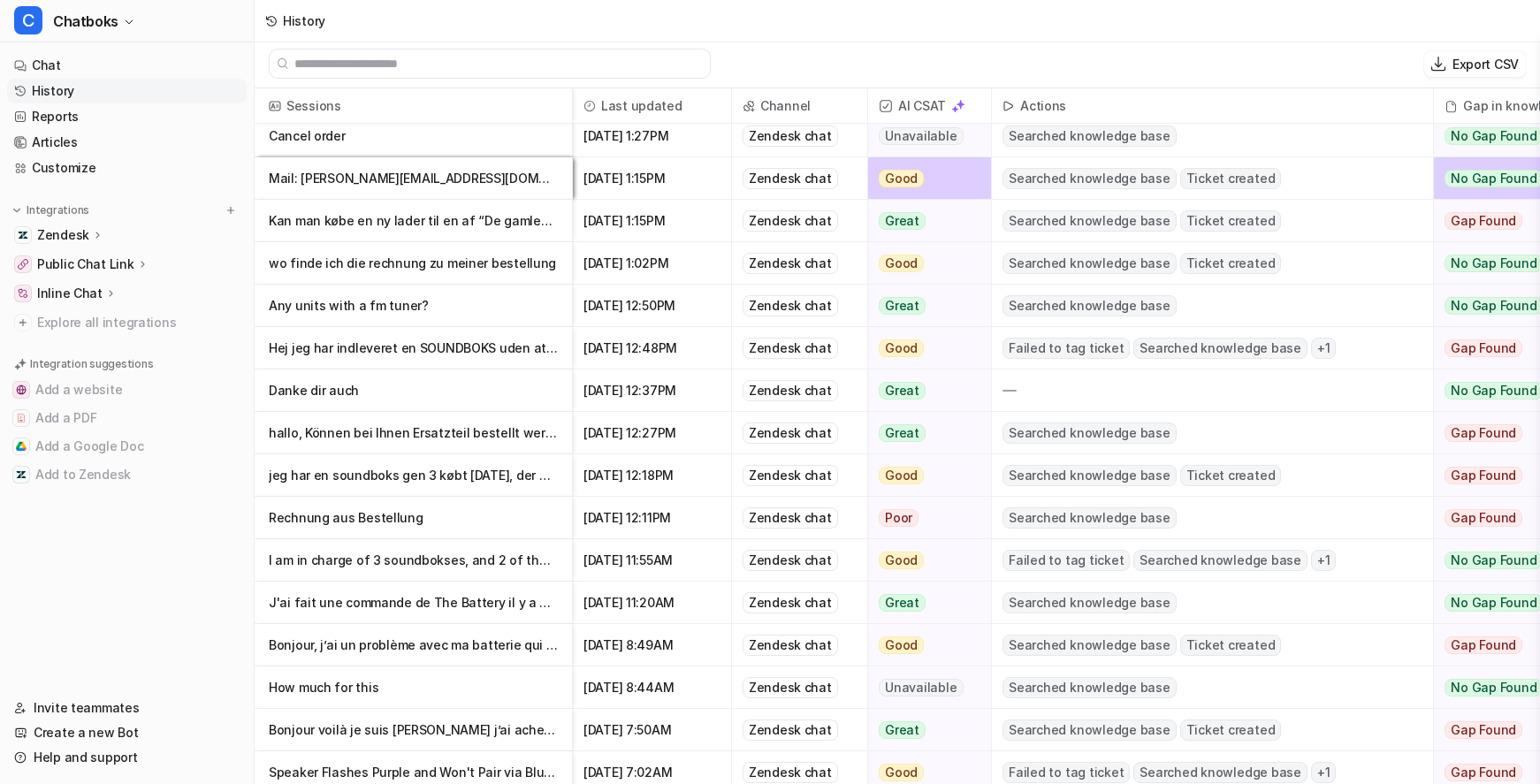
scroll to position [1408, 0]
click at [534, 532] on p "Rechnung aus Bestellung" at bounding box center [413, 518] width 289 height 42
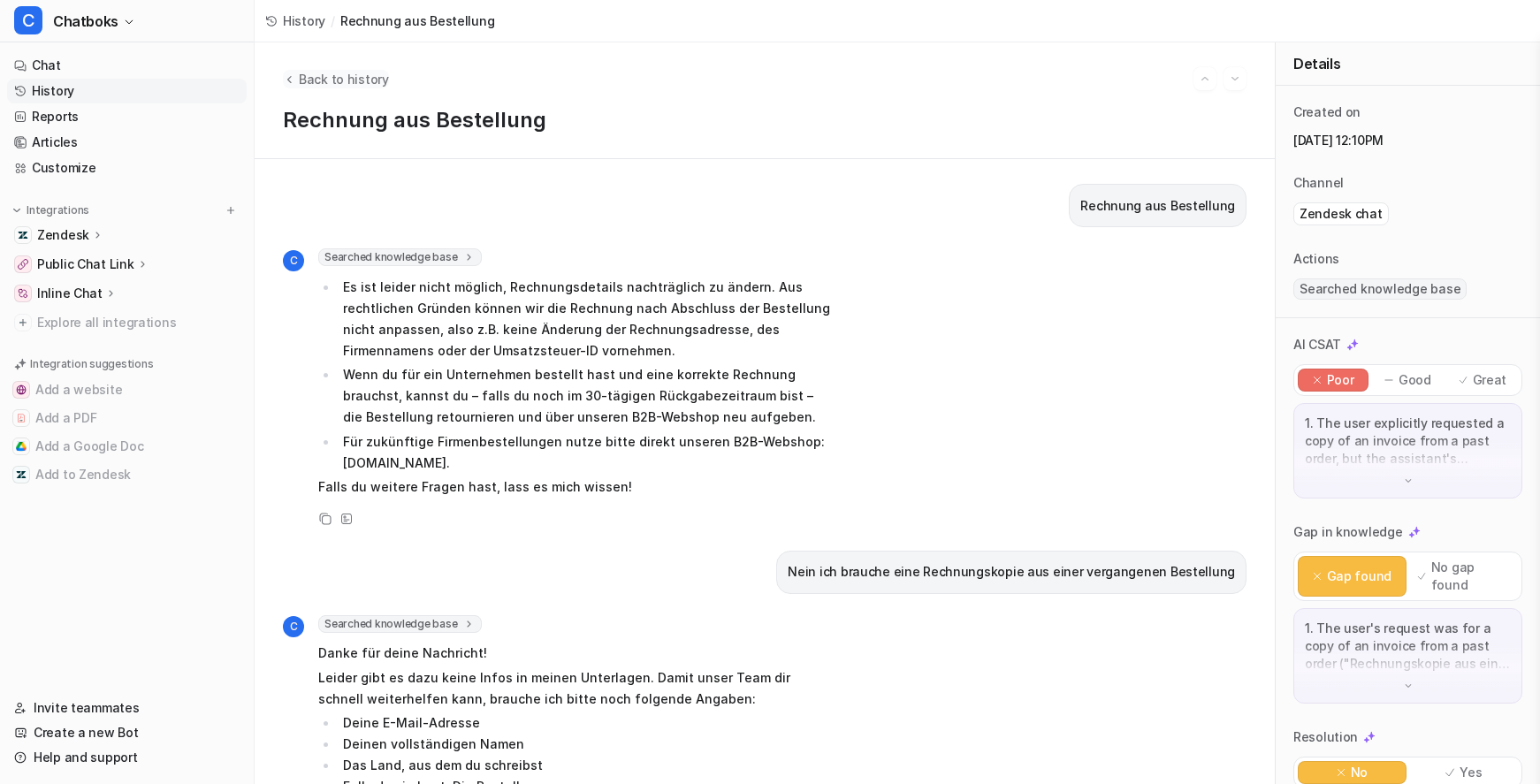
click at [372, 80] on span "Back to history" at bounding box center [344, 79] width 91 height 19
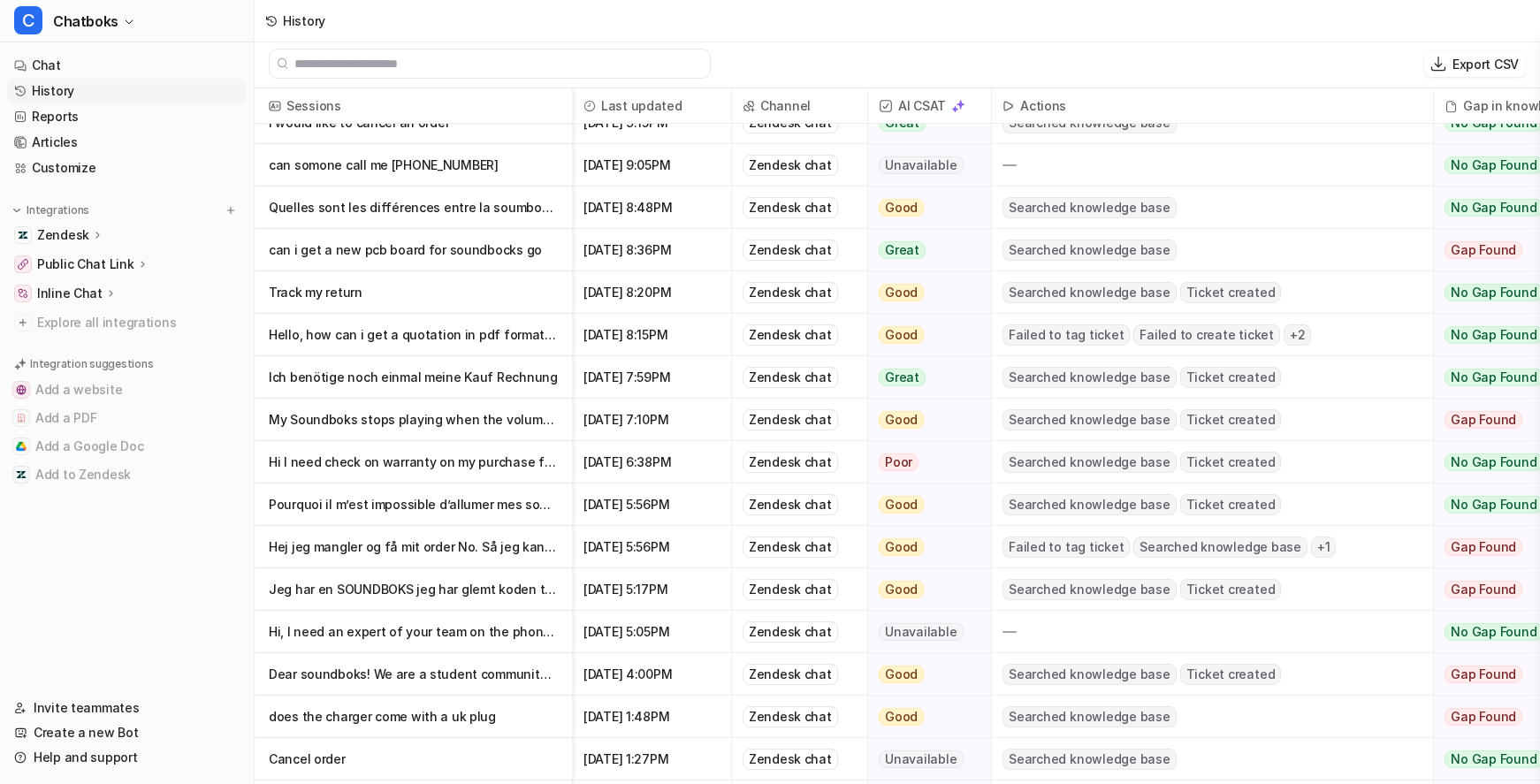
scroll to position [781, 0]
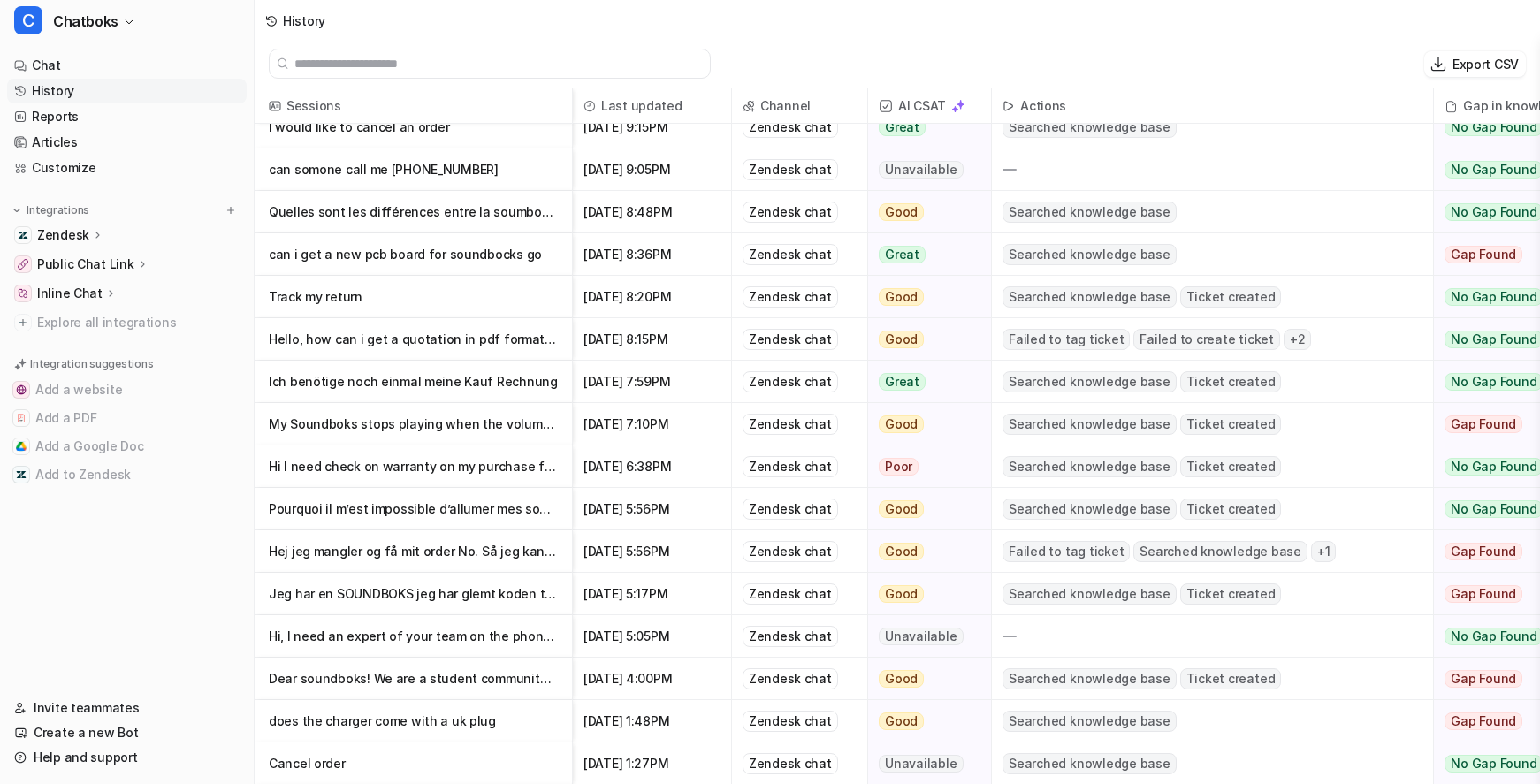
click at [450, 686] on p "Dear soundboks! We are a student community in [GEOGRAPHIC_DATA] who owns two so…" at bounding box center [413, 679] width 289 height 42
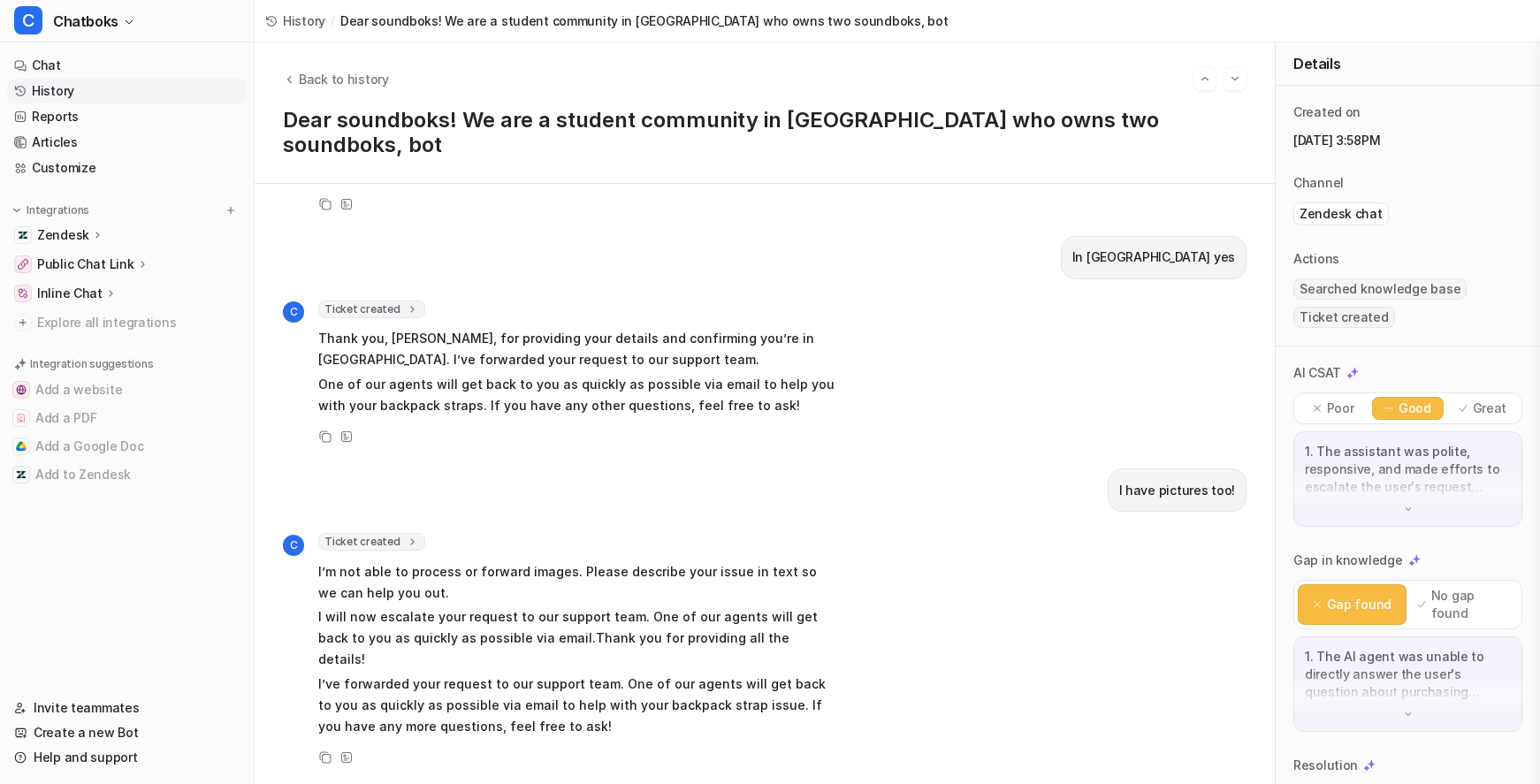
scroll to position [1250, 0]
click at [379, 80] on span "Back to history" at bounding box center [344, 79] width 91 height 19
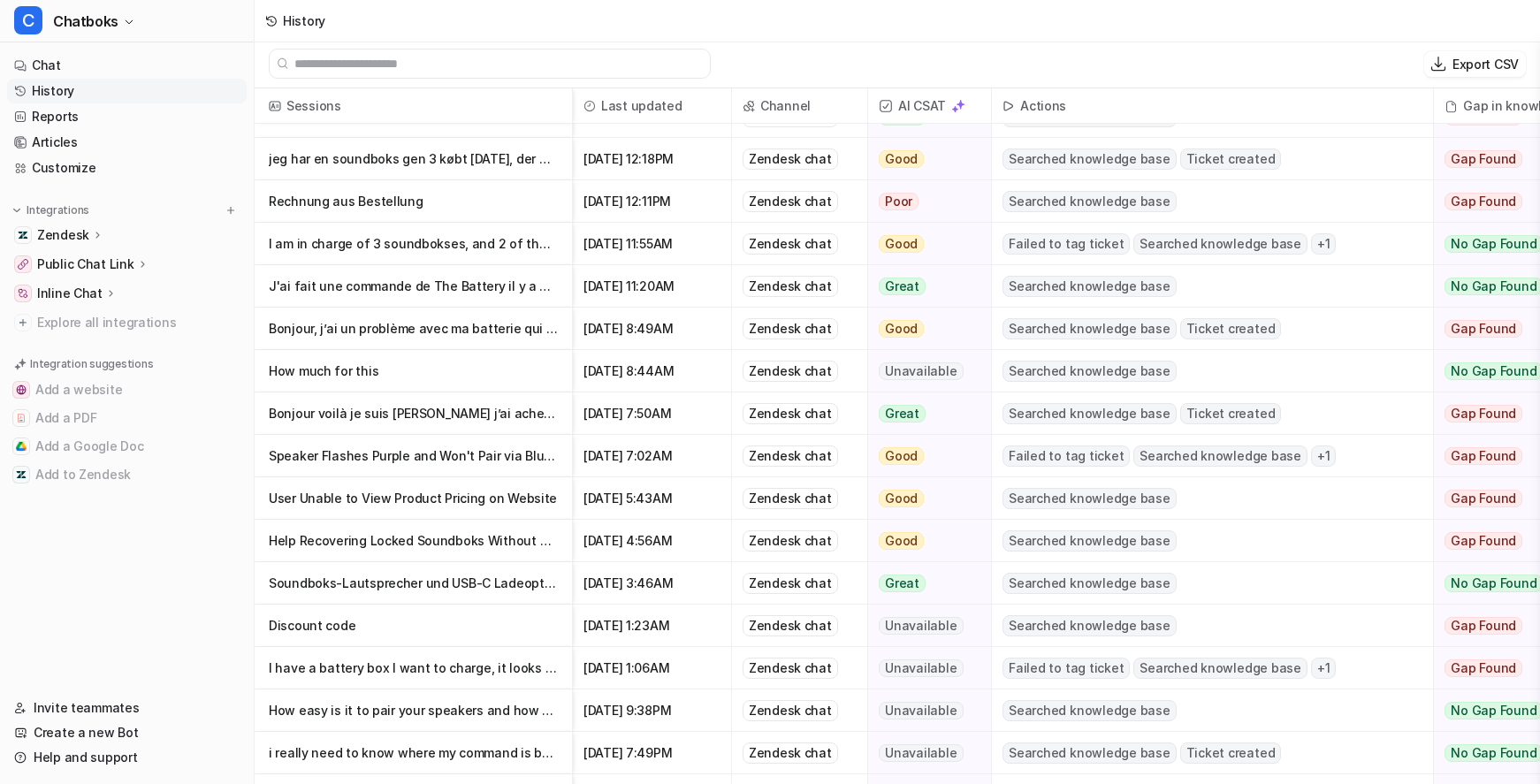
scroll to position [1167, 0]
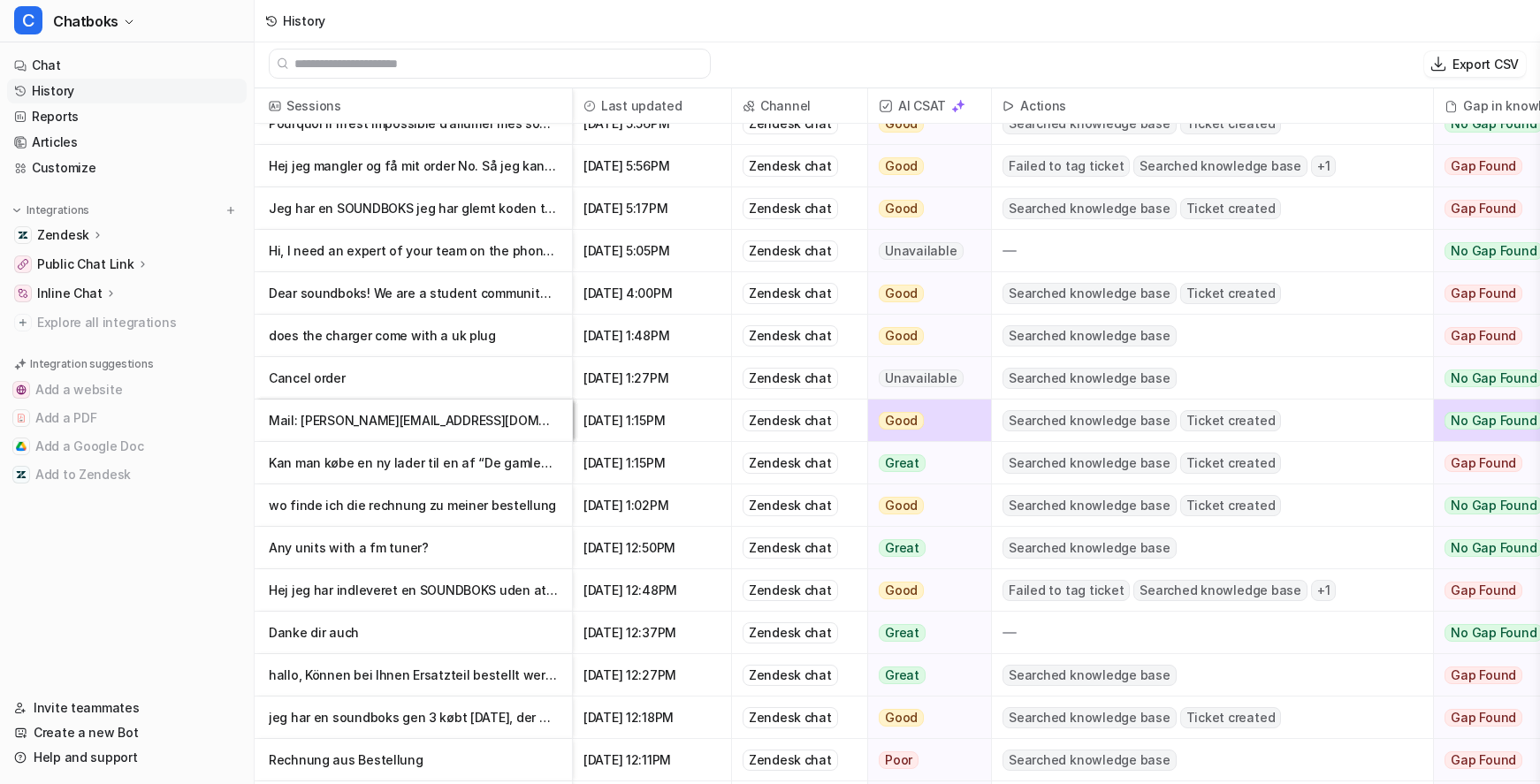
click at [472, 556] on p "Any units with a fm tuner?" at bounding box center [413, 548] width 289 height 42
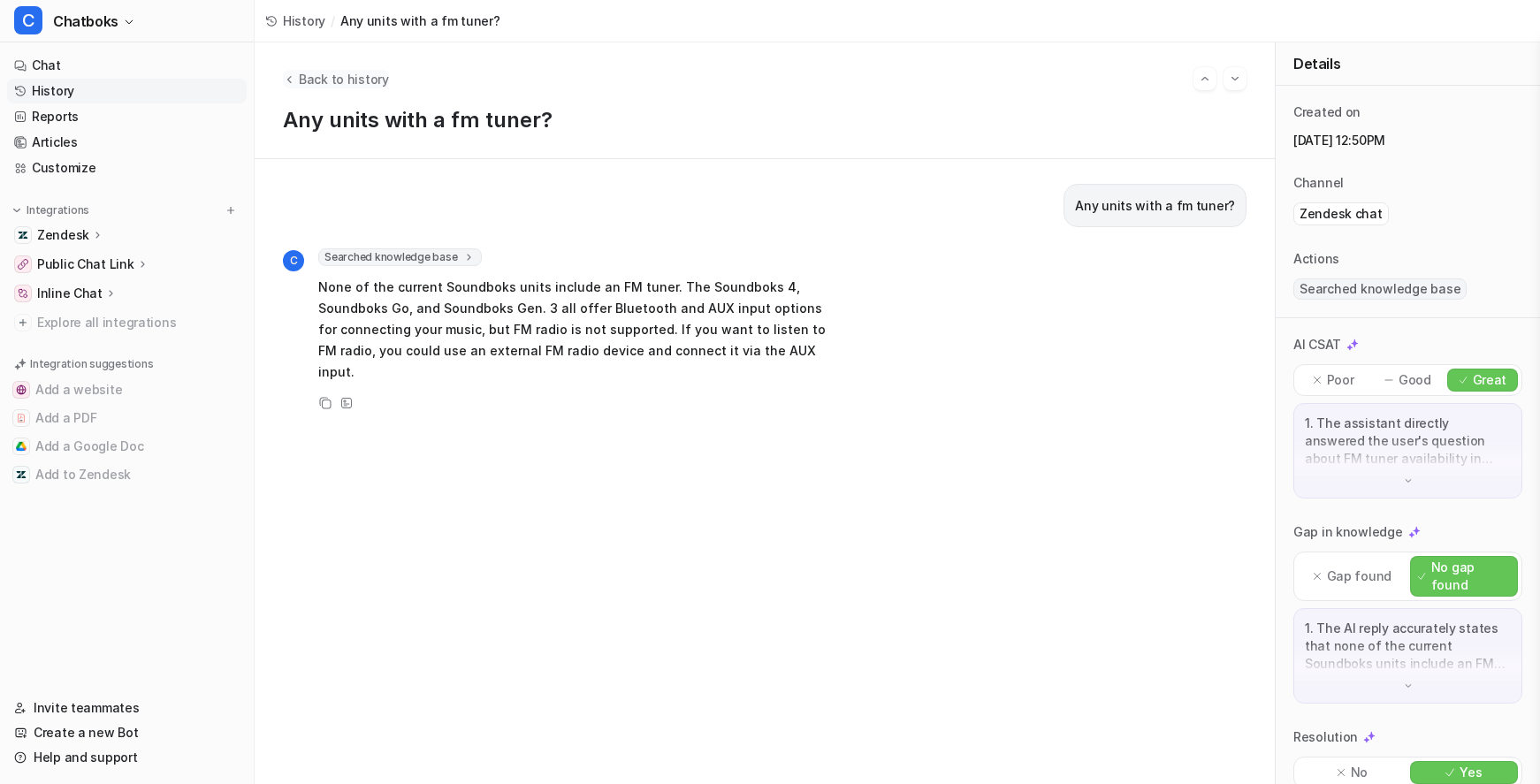
click at [389, 73] on span "Back to history" at bounding box center [344, 79] width 91 height 19
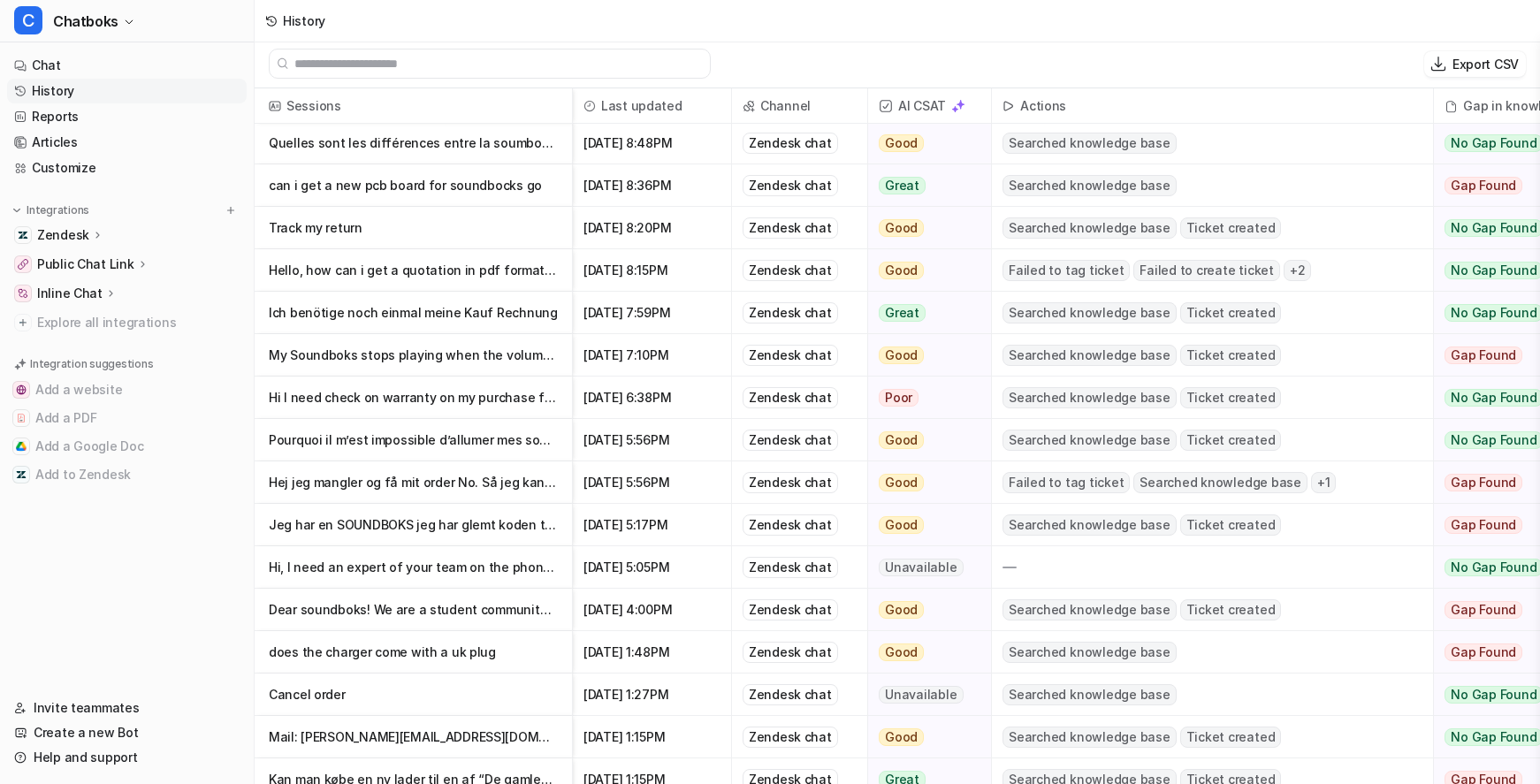
scroll to position [1021, 0]
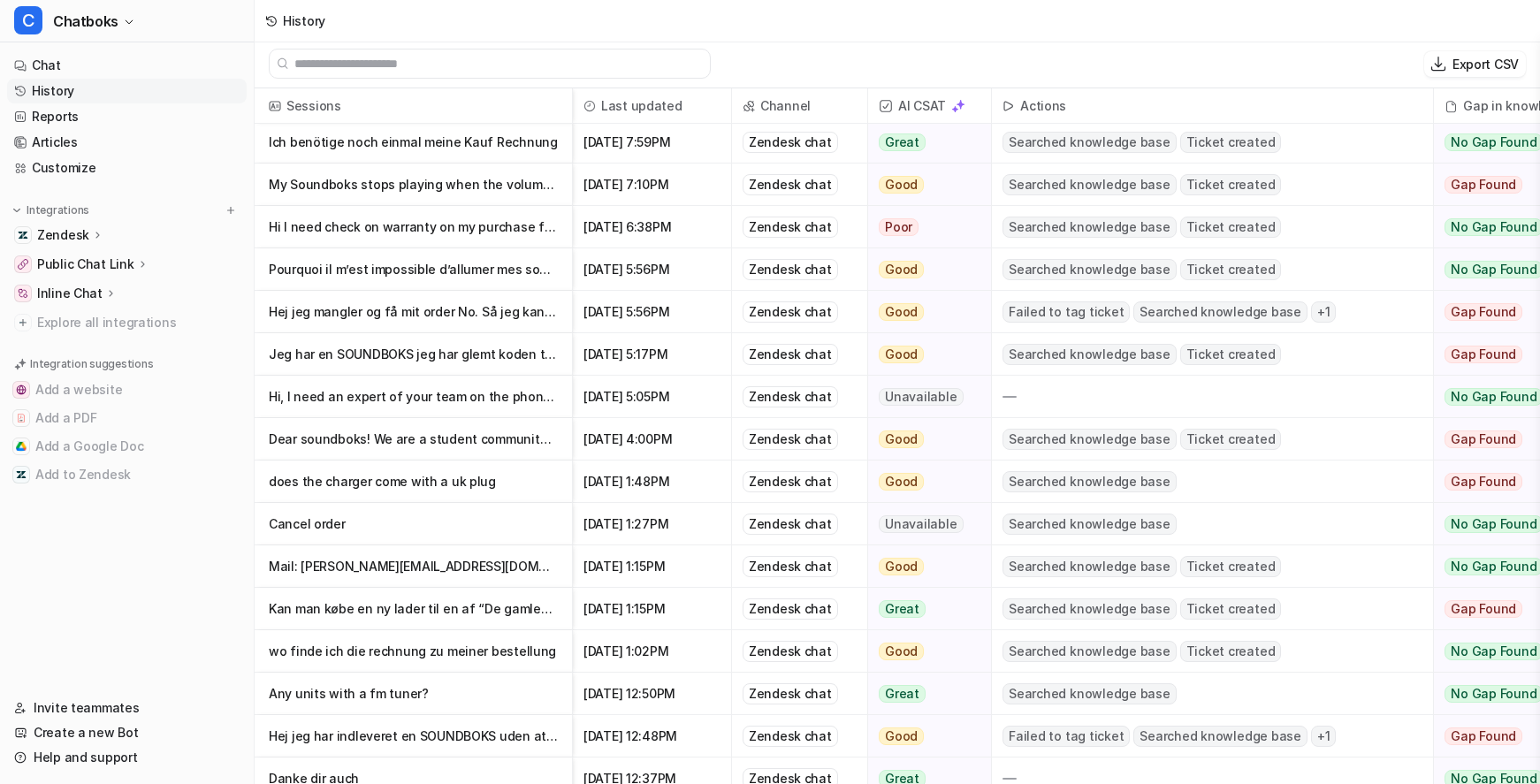
click at [521, 450] on p "Dear soundboks! We are a student community in [GEOGRAPHIC_DATA] who owns two so…" at bounding box center [413, 439] width 289 height 42
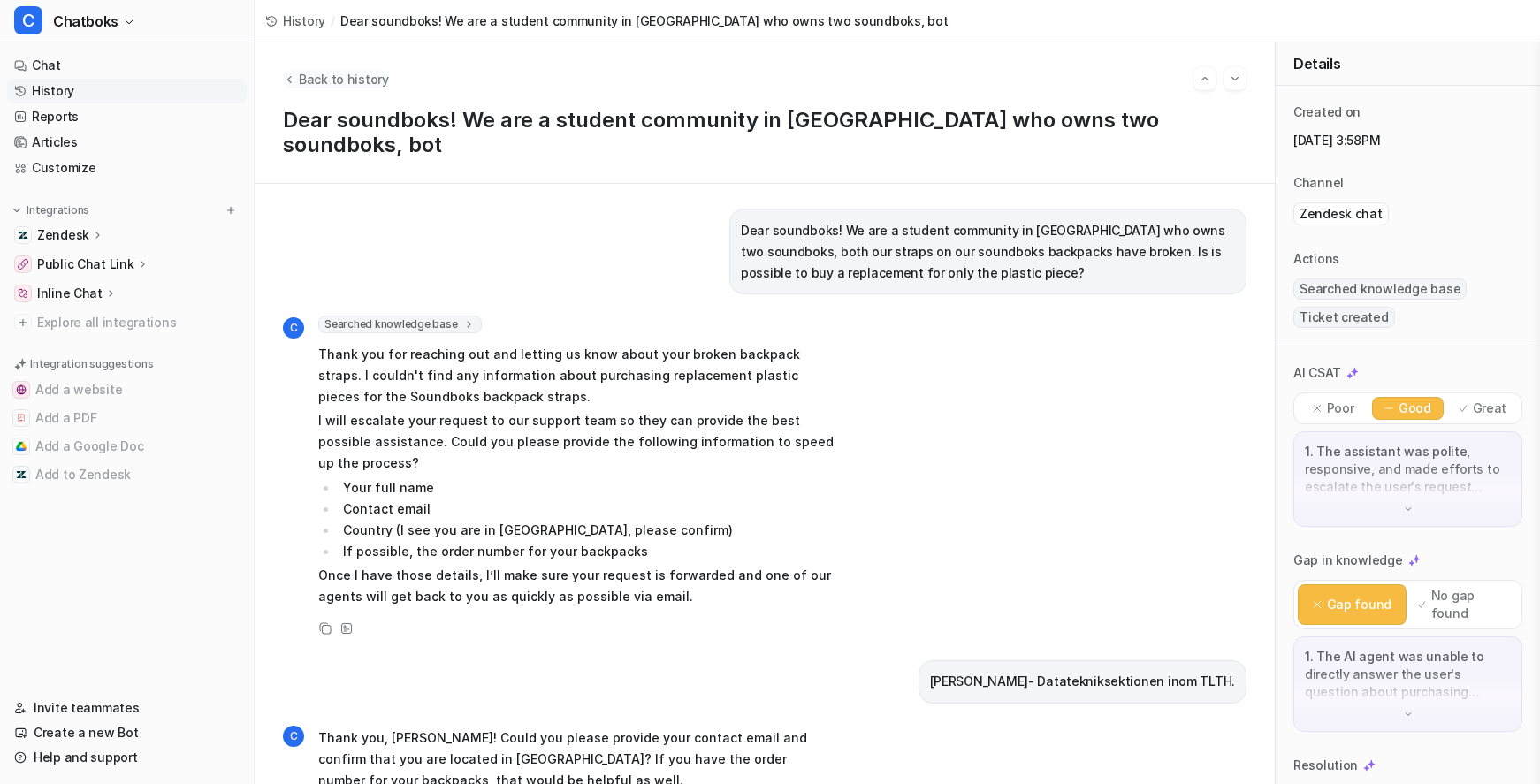
click at [384, 77] on span "Back to history" at bounding box center [344, 79] width 91 height 19
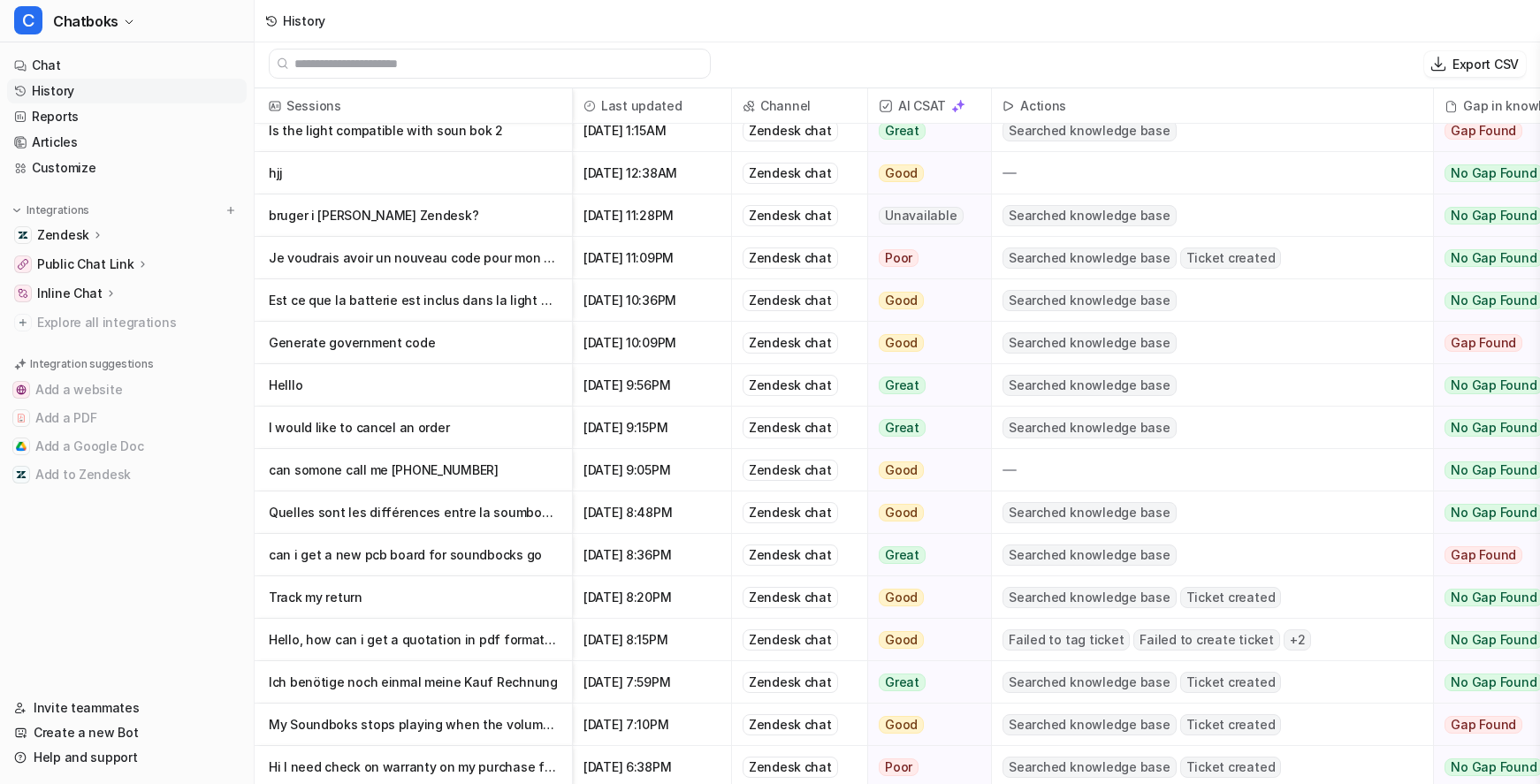
scroll to position [722, 0]
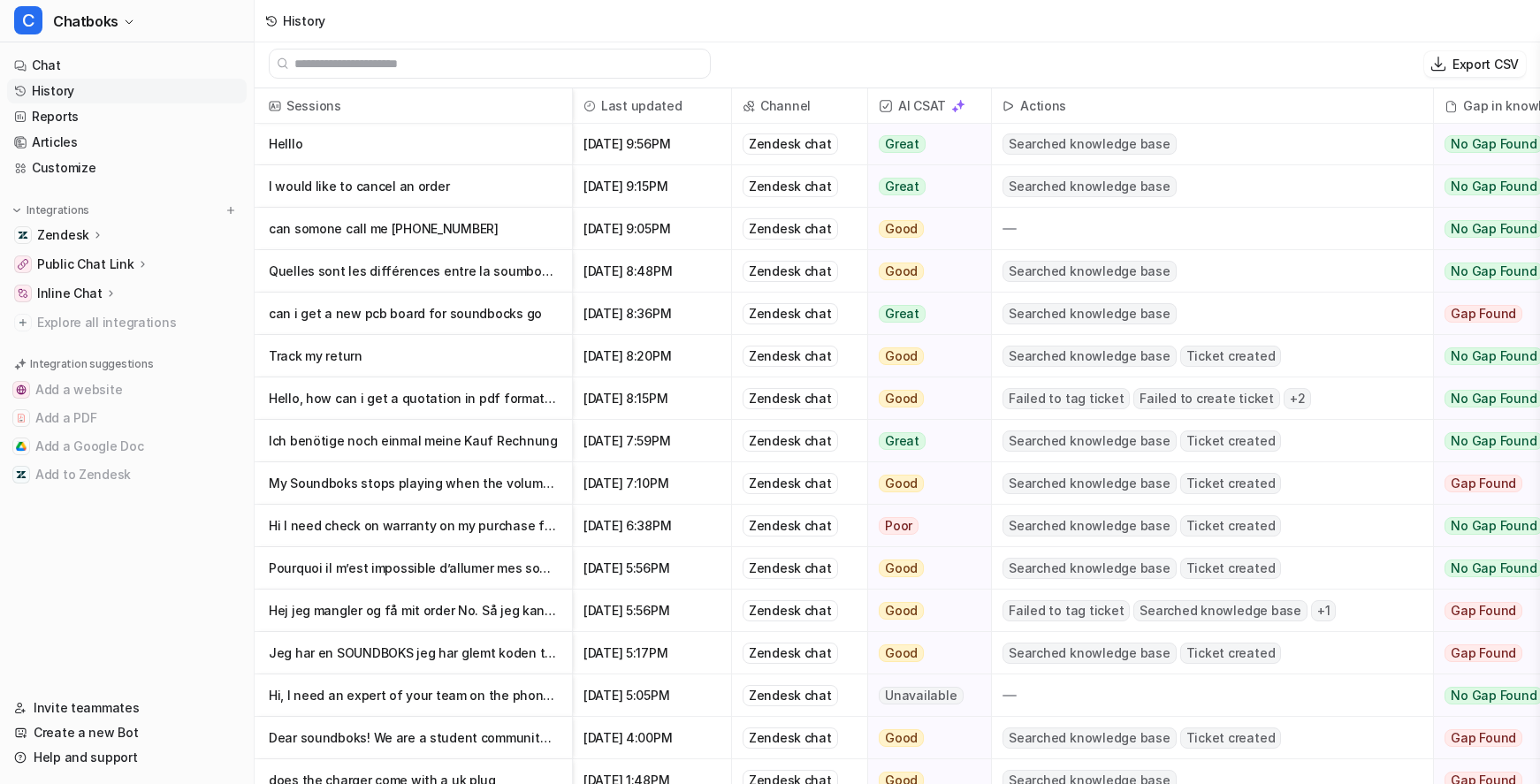
click at [509, 539] on p "Hi I need check on warranty on my purchase for order no 20961-4" at bounding box center [413, 525] width 289 height 42
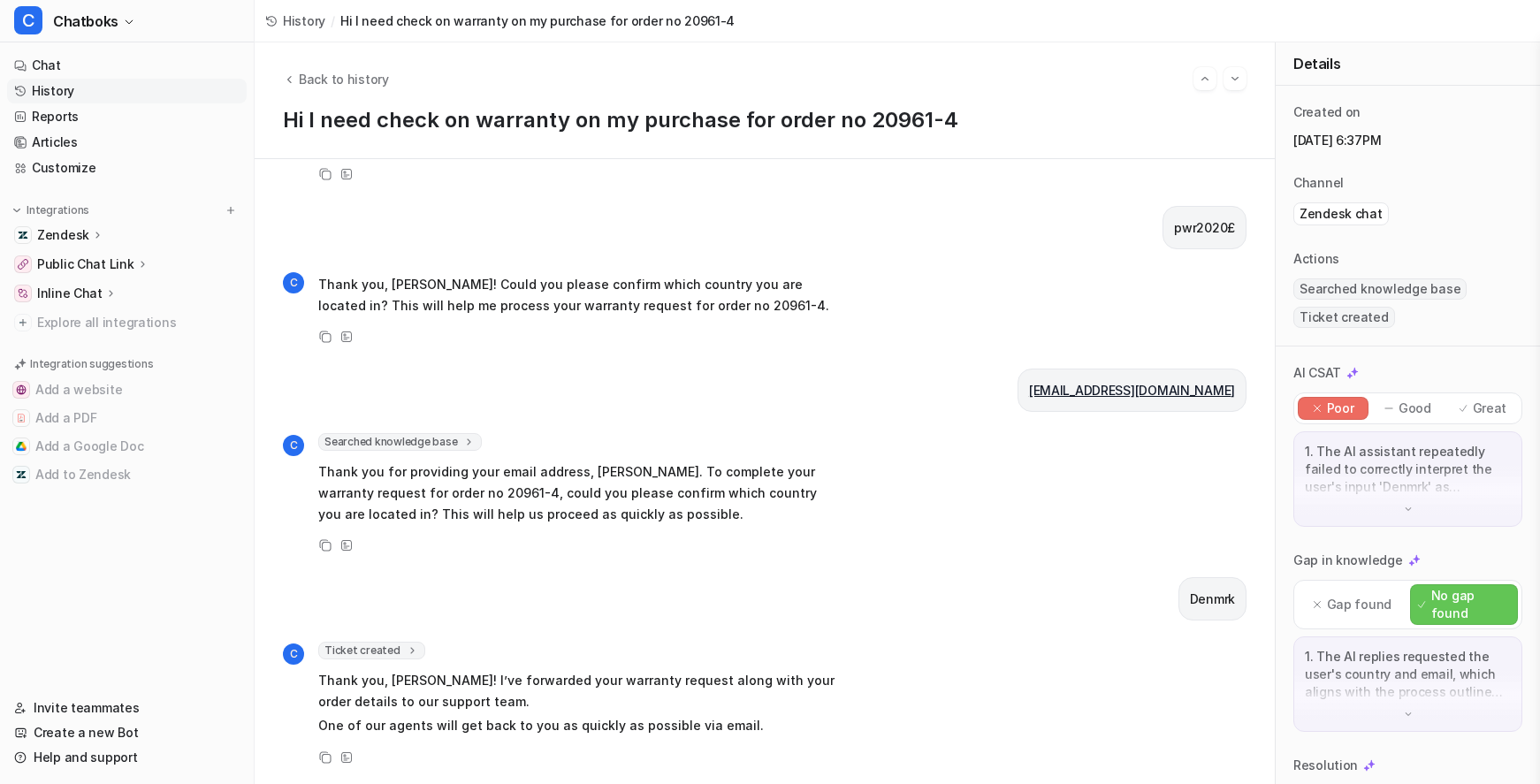
scroll to position [758, 0]
click at [425, 641] on span "Ticket created" at bounding box center [371, 650] width 107 height 18
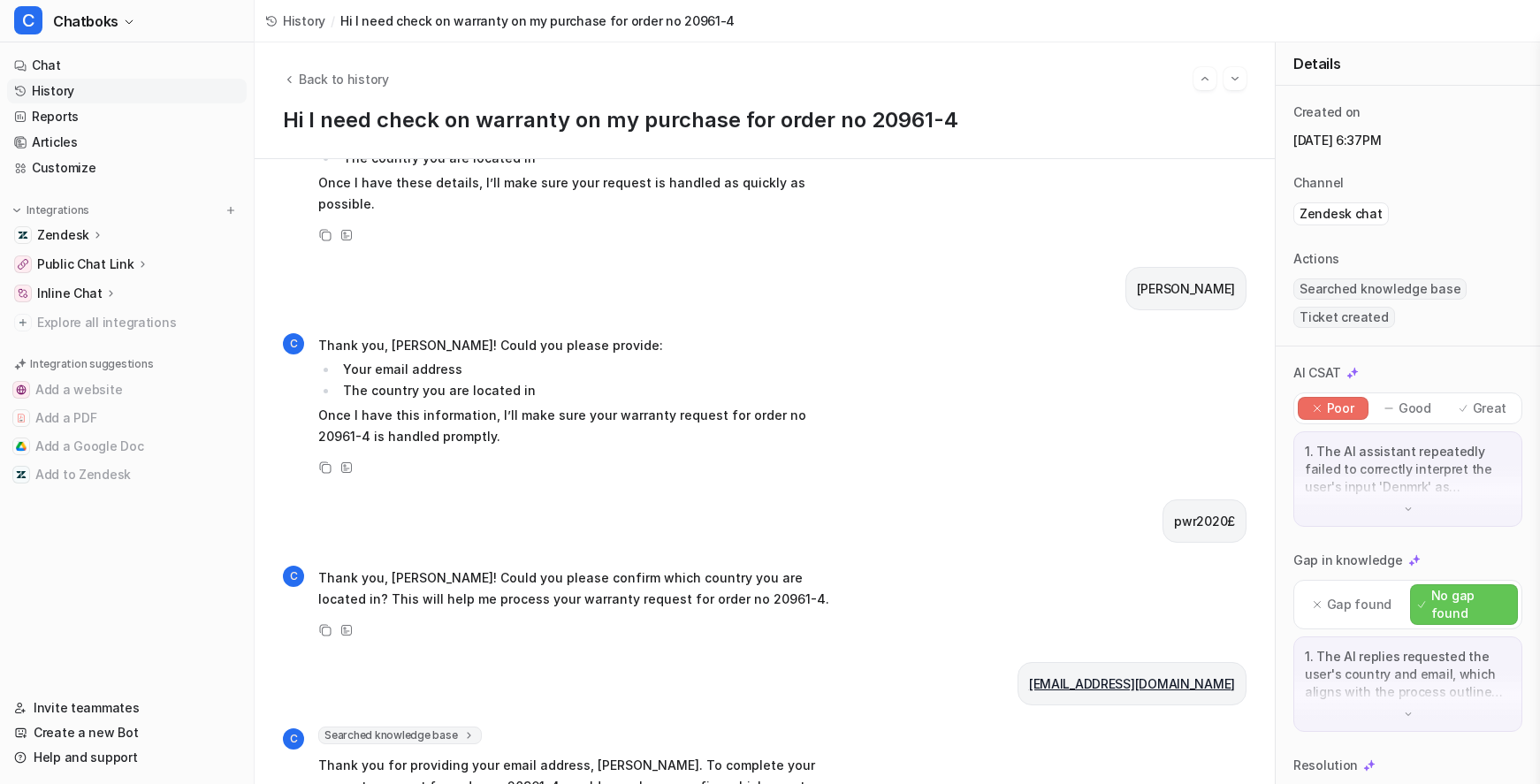
scroll to position [199, 0]
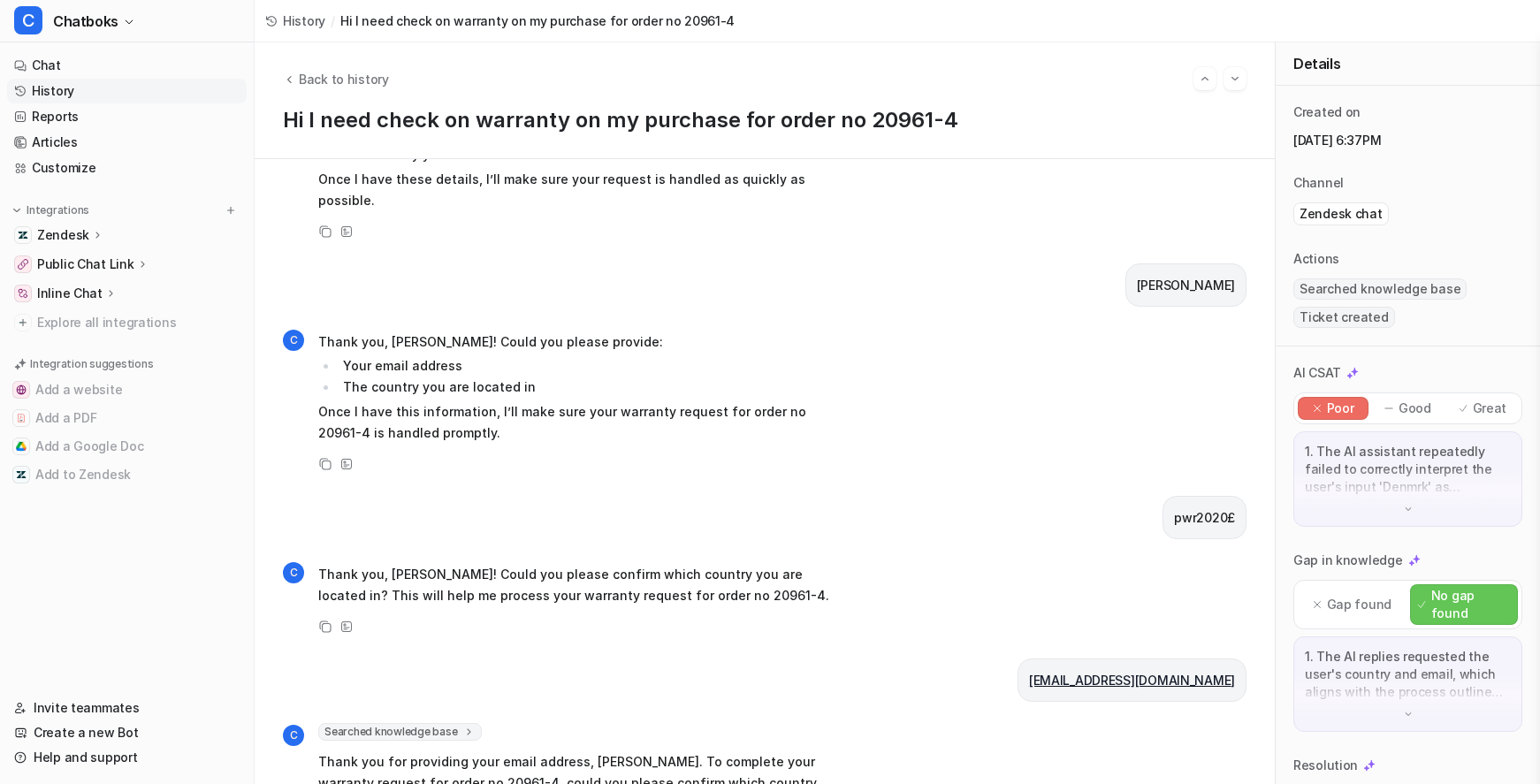
click at [1473, 417] on p "Great" at bounding box center [1490, 408] width 34 height 18
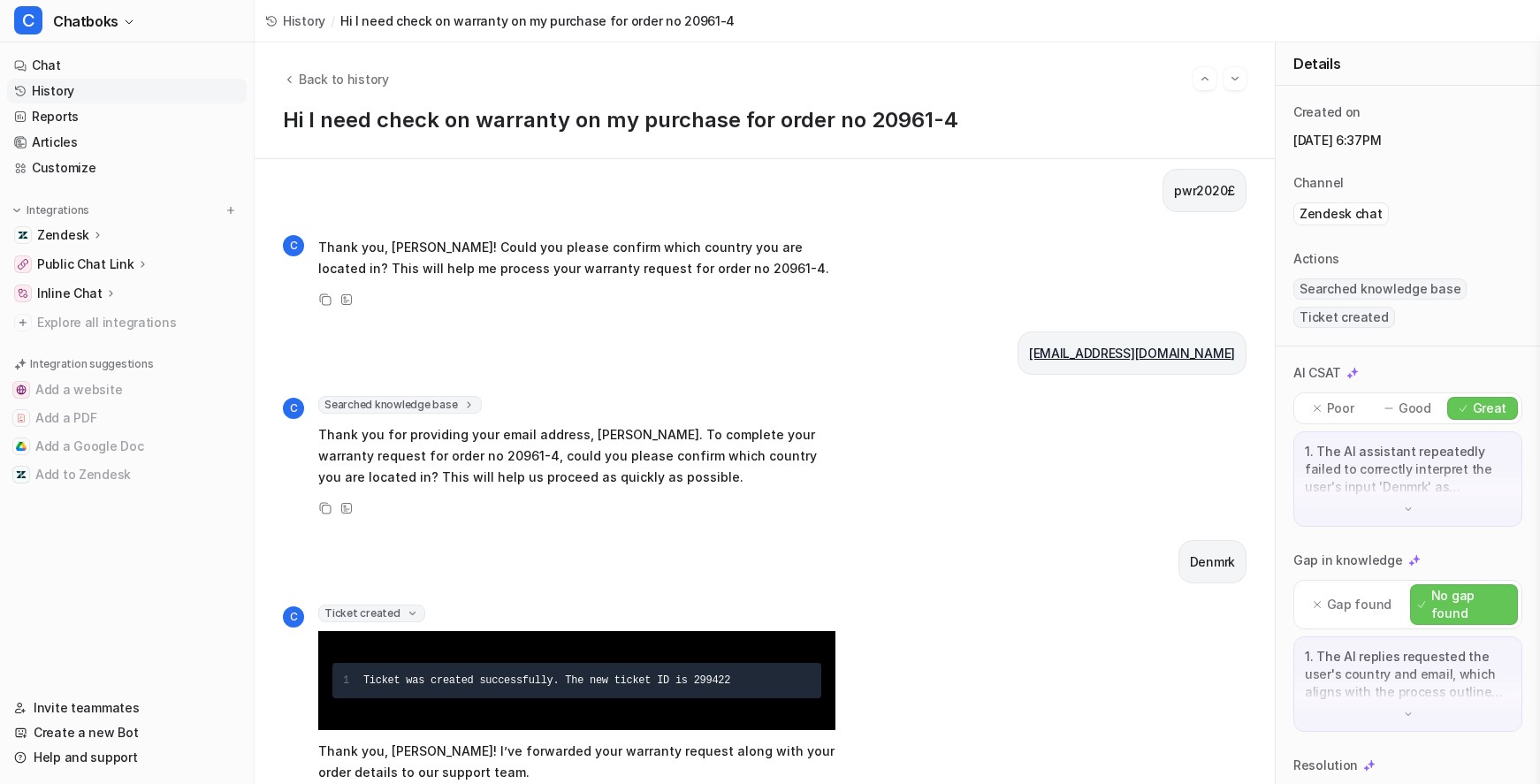
scroll to position [556, 0]
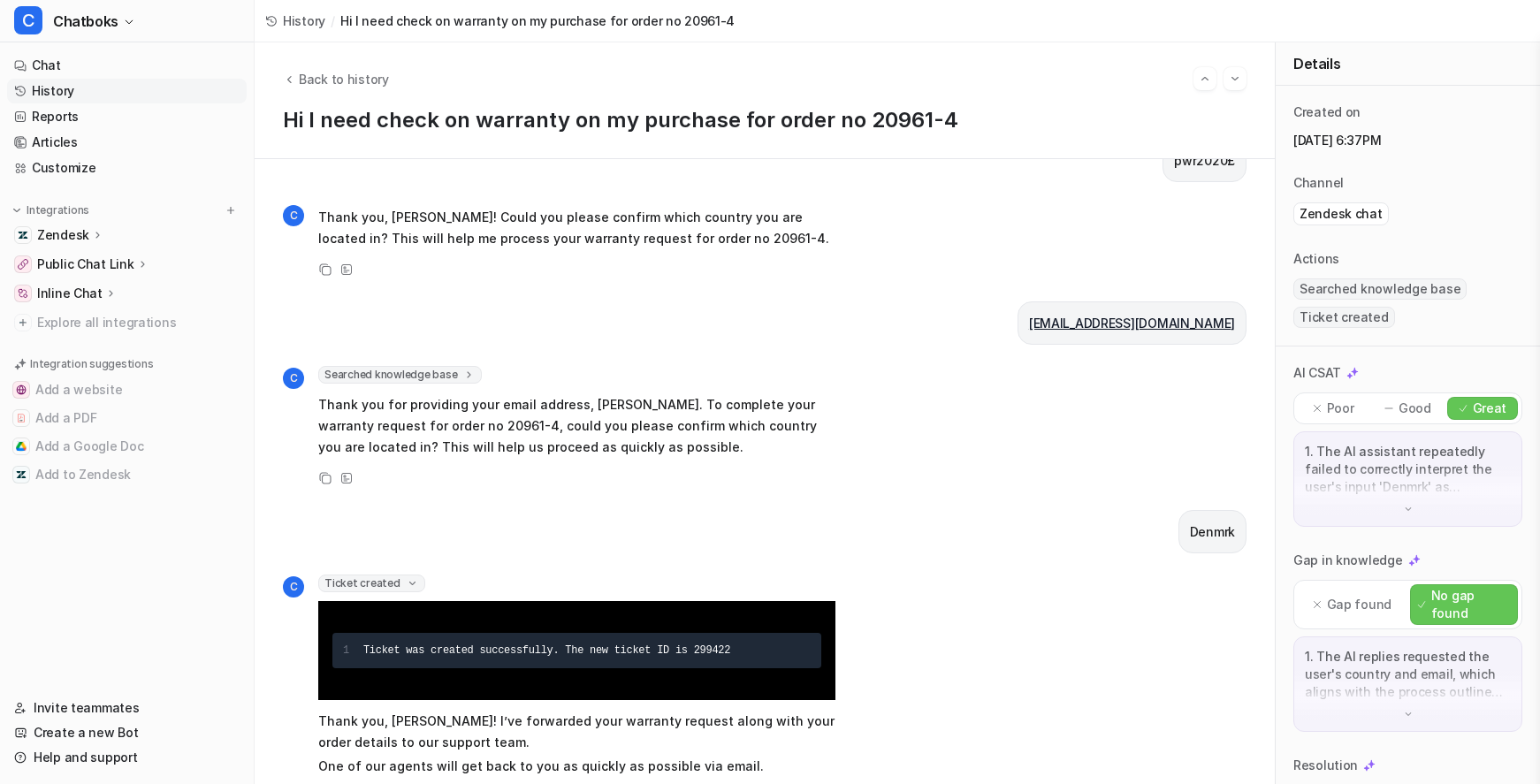
click at [1331, 417] on p "Poor" at bounding box center [1341, 408] width 28 height 18
click at [1371, 496] on p "1. The AI assistant repeatedly failed to correctly interpret the user's input '…" at bounding box center [1407, 469] width 206 height 53
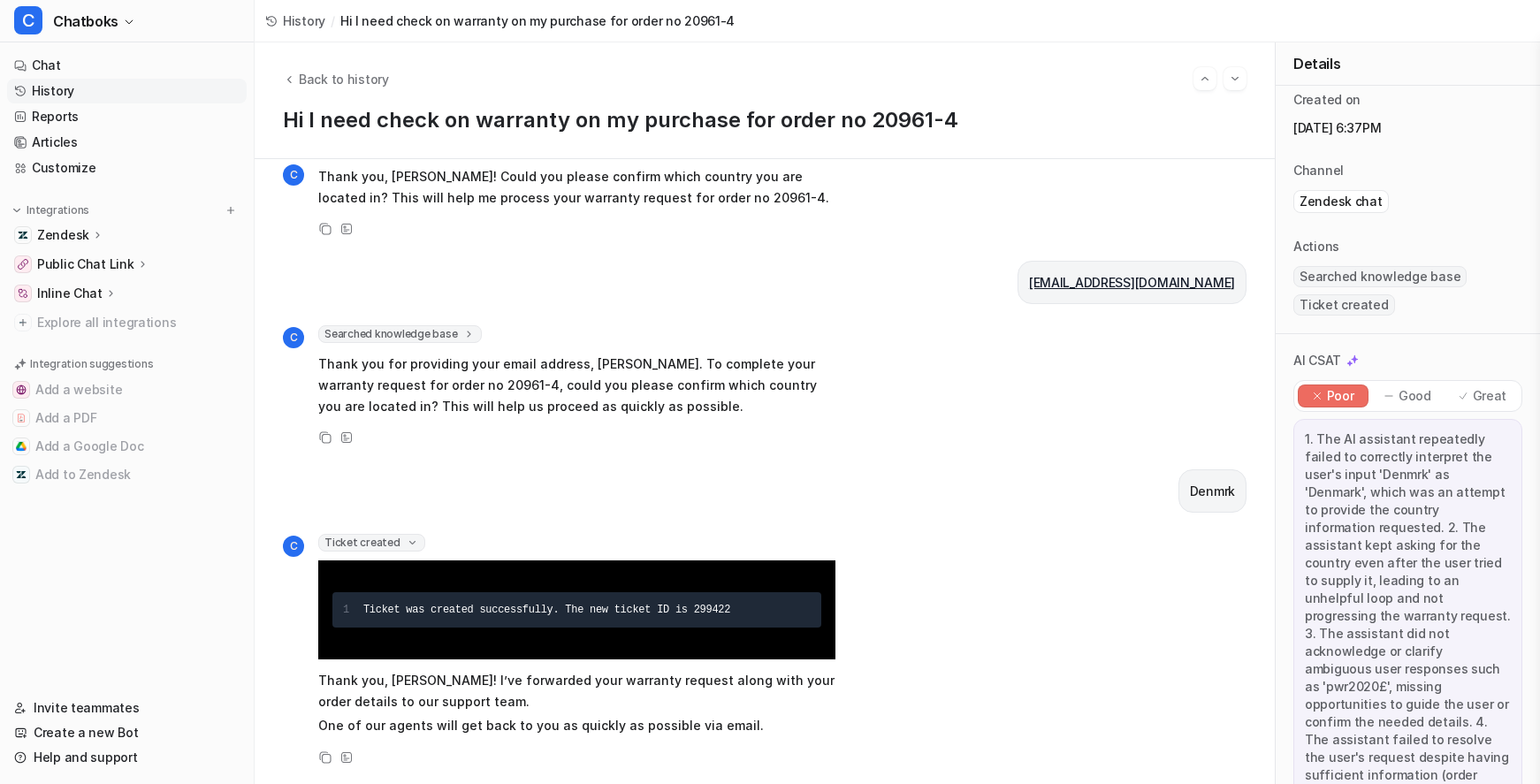
scroll to position [0, 0]
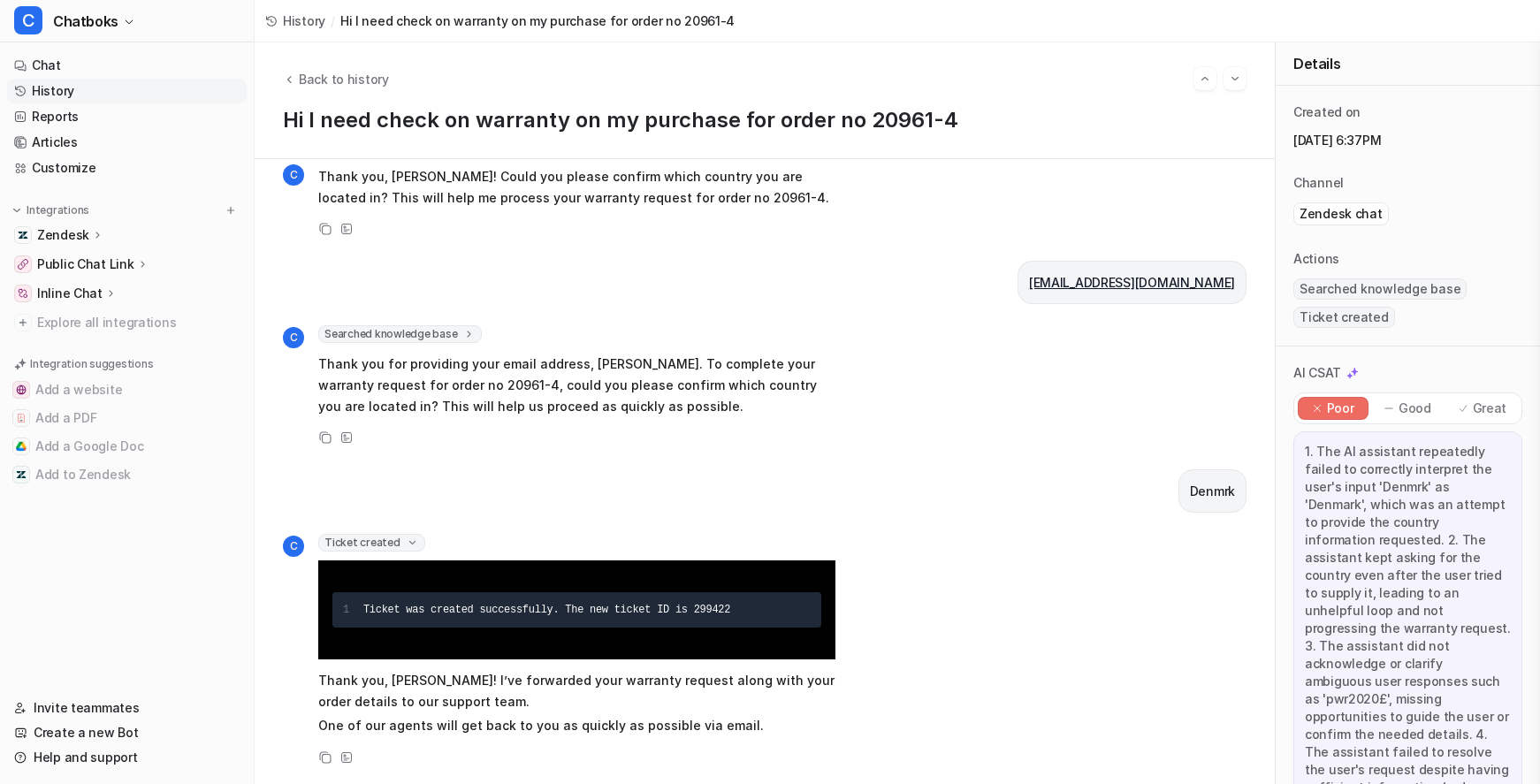
click at [1420, 417] on p "Good" at bounding box center [1415, 408] width 32 height 18
click at [470, 80] on div "Back to history" at bounding box center [765, 78] width 963 height 23
click at [389, 70] on span "Back to history" at bounding box center [344, 79] width 91 height 19
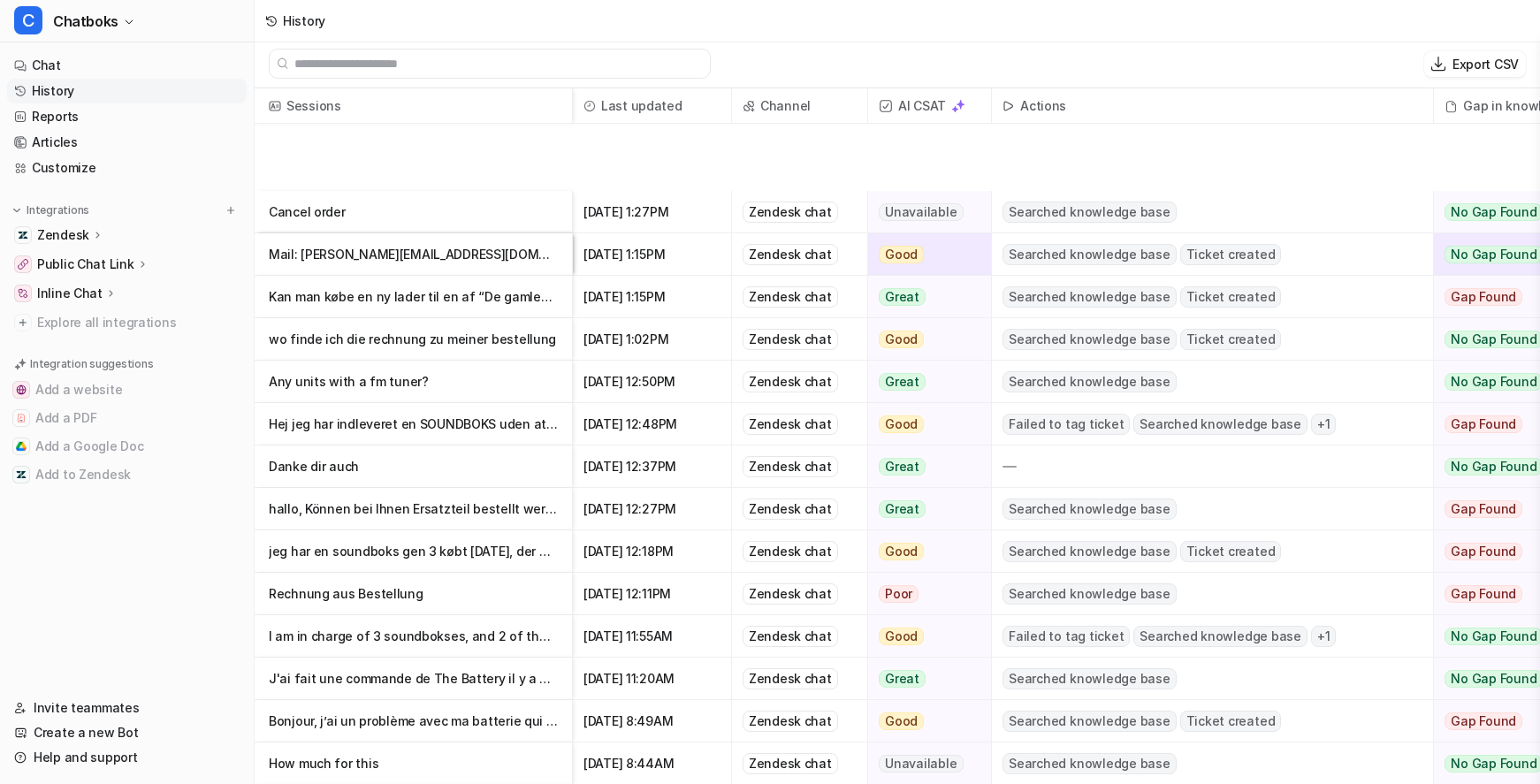
scroll to position [2067, 0]
